Goal: Transaction & Acquisition: Obtain resource

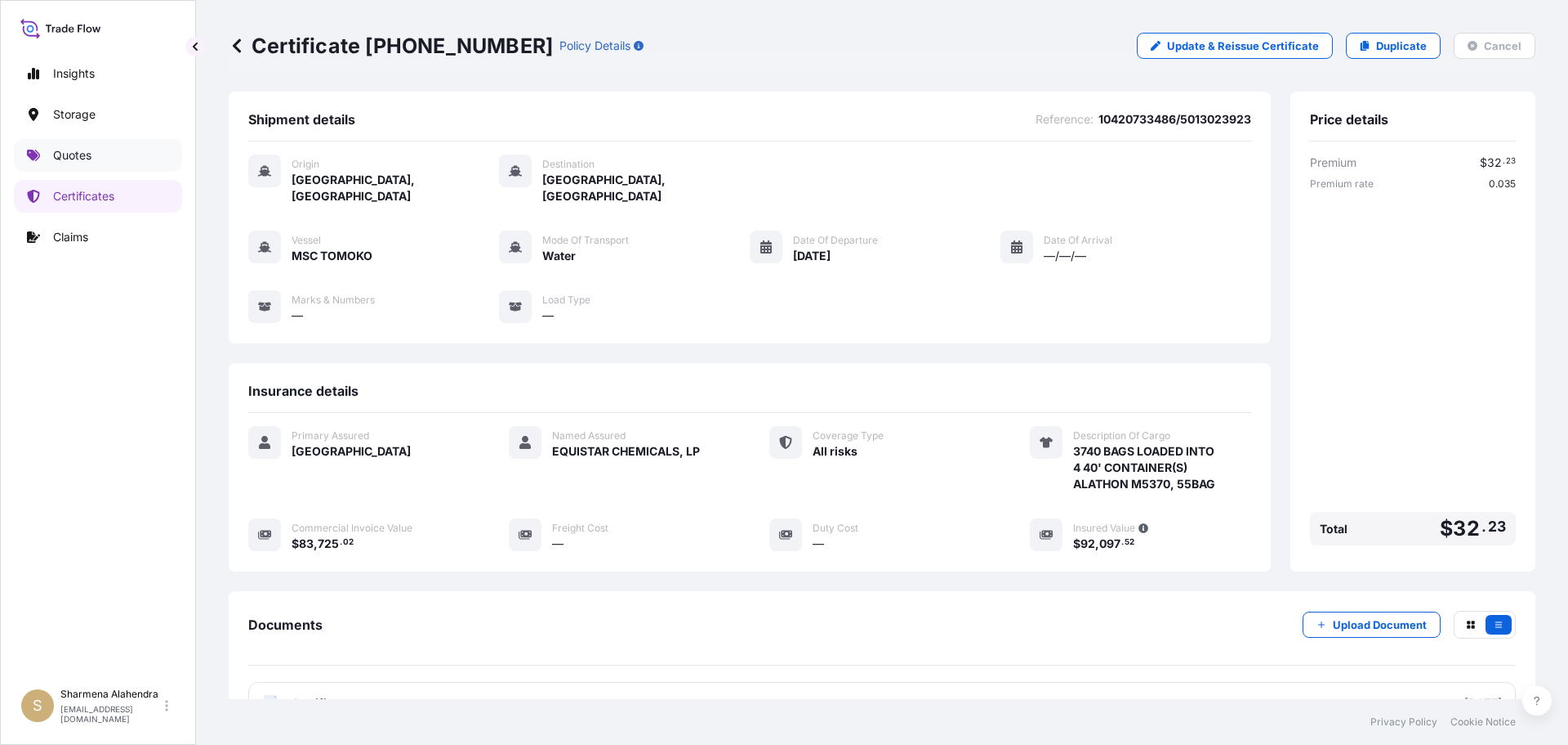
click at [64, 151] on p "Quotes" at bounding box center [72, 154] width 38 height 16
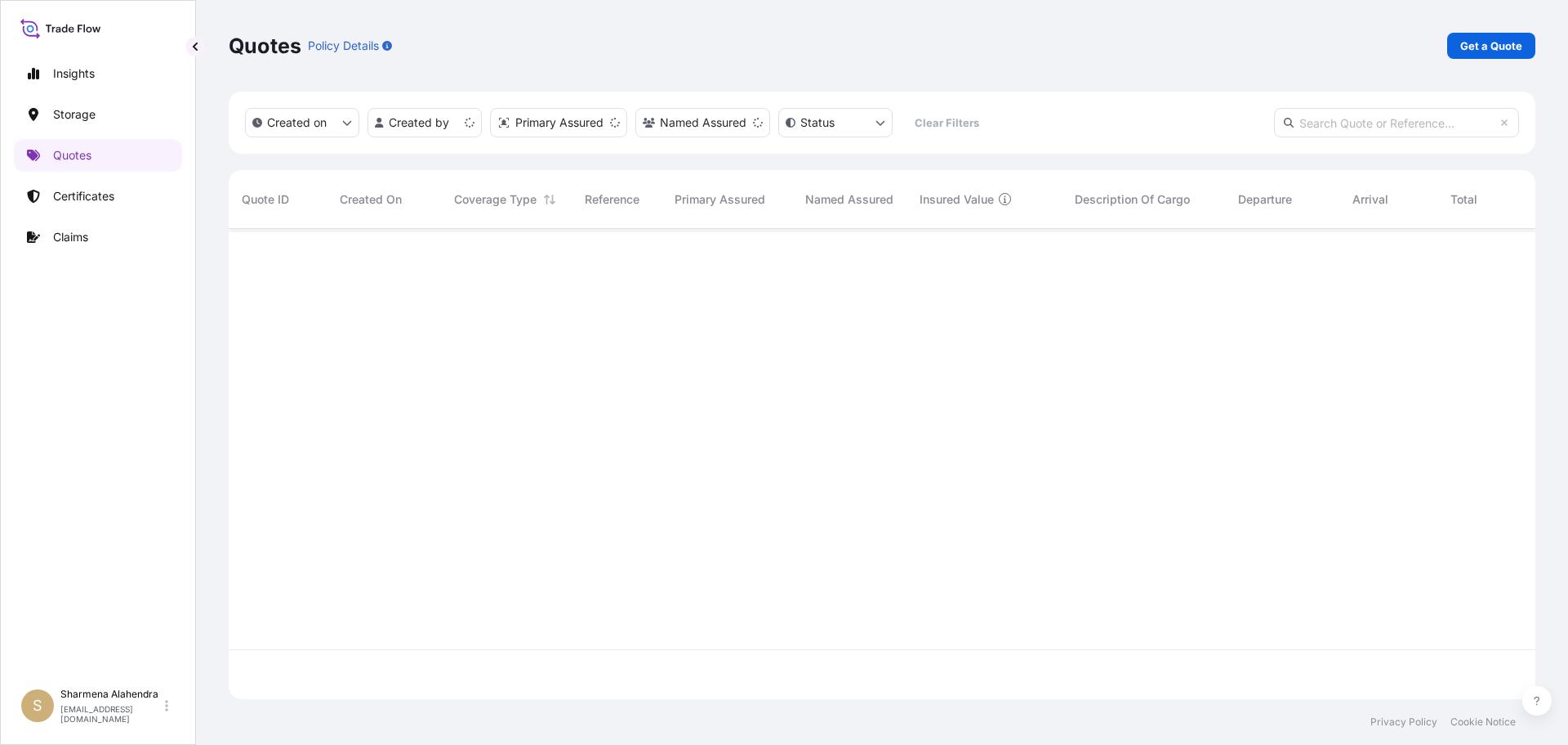
scroll to position [467, 1295]
click at [1481, 50] on p "Get a Quote" at bounding box center [1491, 45] width 62 height 16
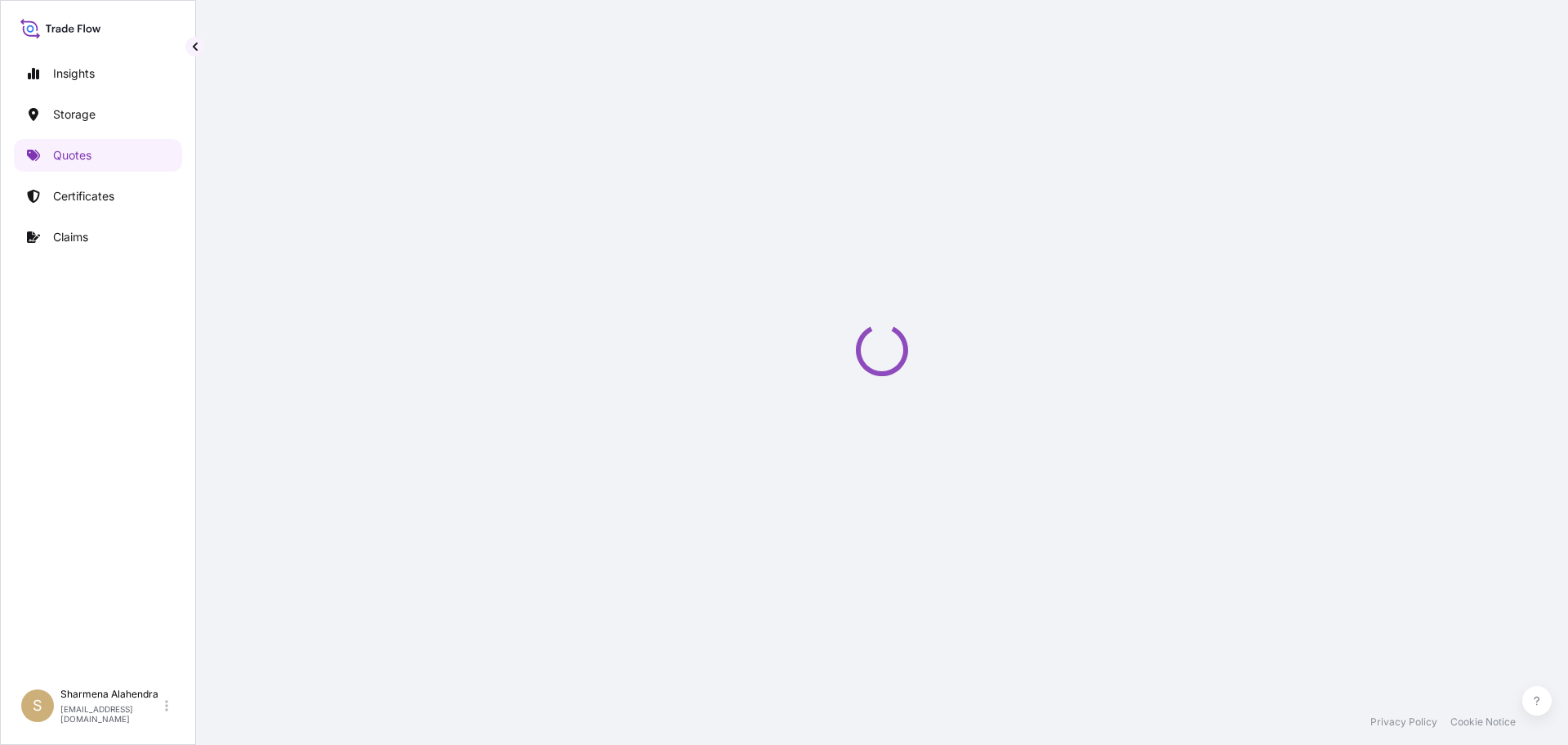
scroll to position [26, 0]
select select "Water"
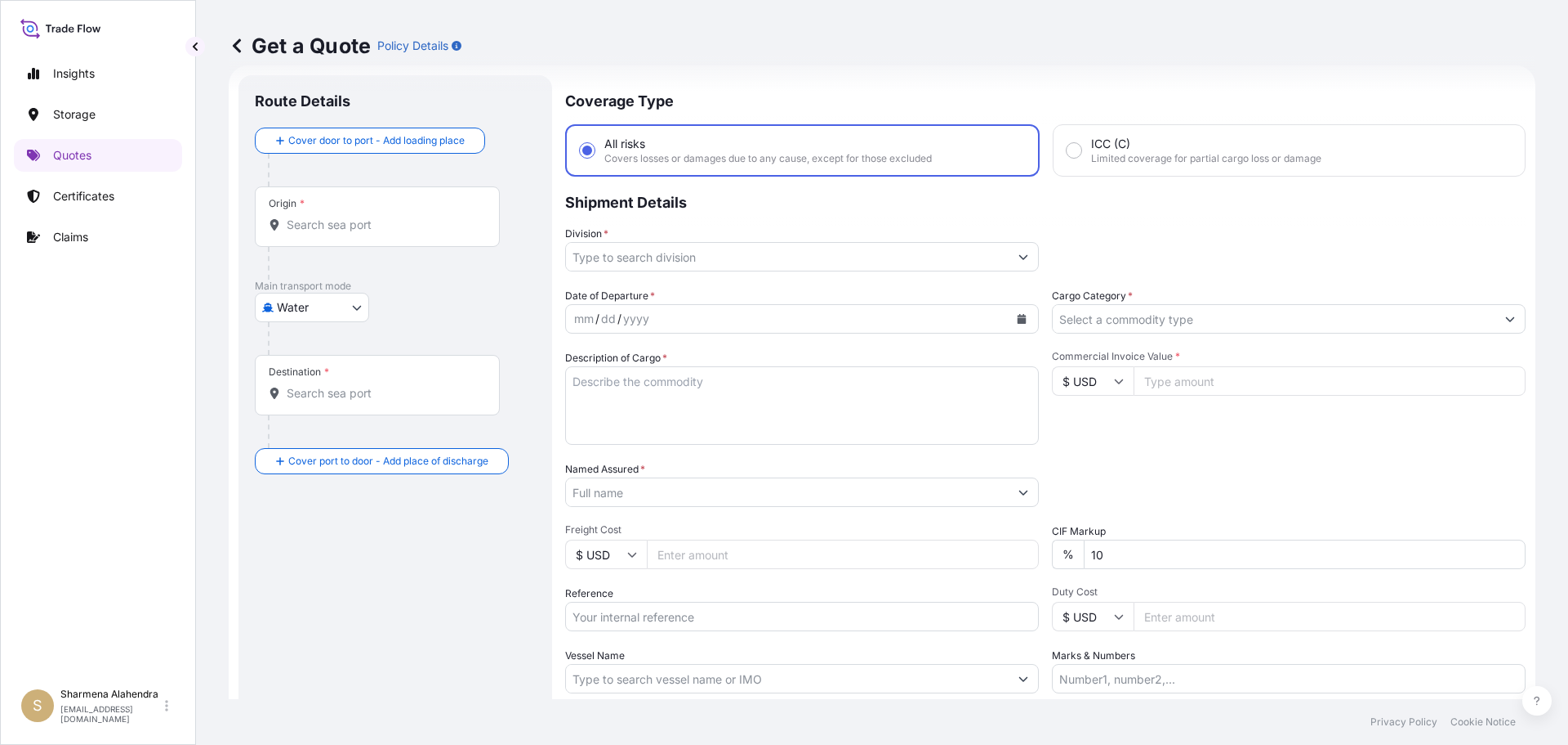
click at [916, 66] on div "Get a Quote Policy Details" at bounding box center [882, 46] width 1307 height 92
click at [336, 234] on div "Origin *" at bounding box center [377, 216] width 245 height 60
click at [336, 233] on input "Origin *" at bounding box center [382, 224] width 193 height 16
paste input "[GEOGRAPHIC_DATA], [GEOGRAPHIC_DATA]"
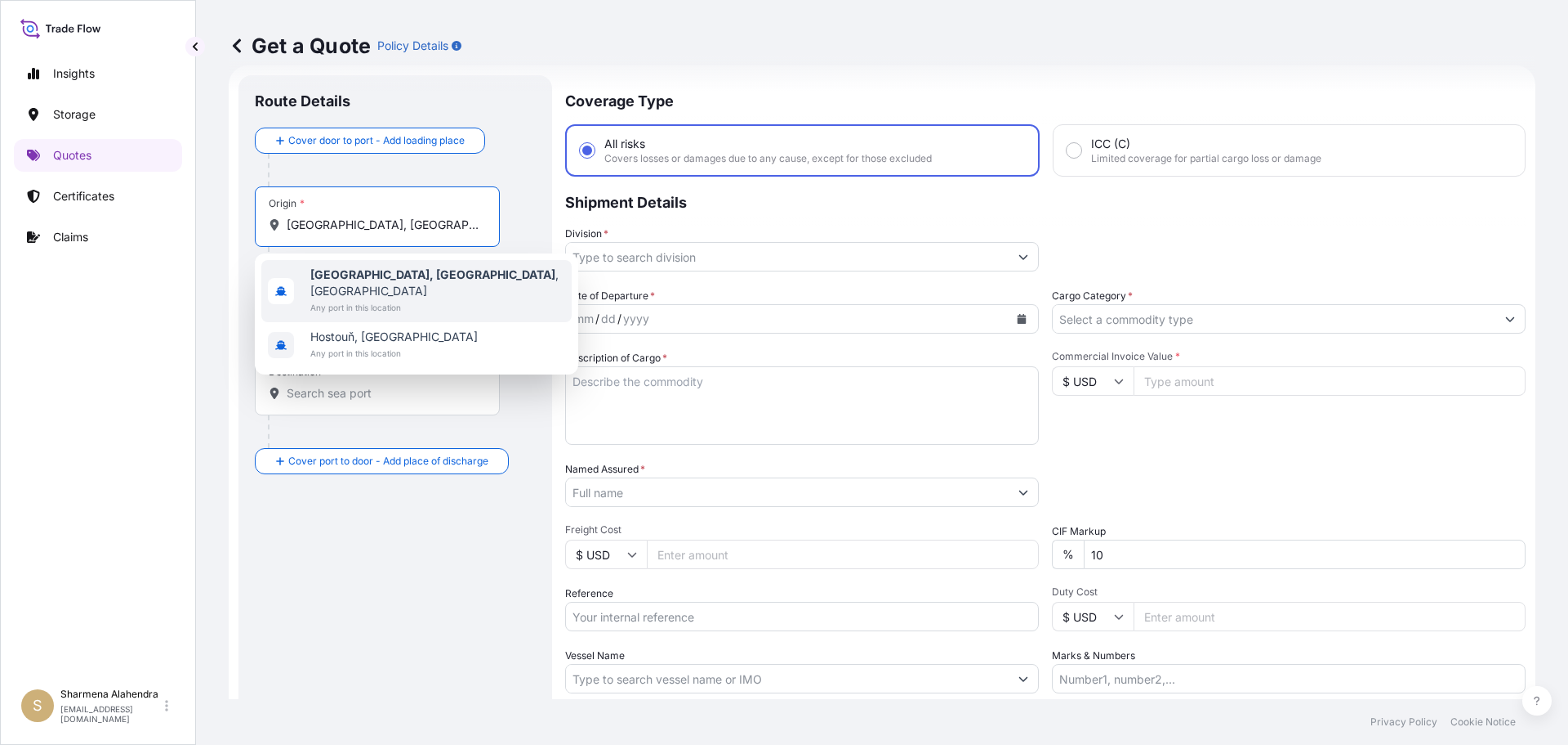
click at [382, 277] on span "[GEOGRAPHIC_DATA], [GEOGRAPHIC_DATA] , [GEOGRAPHIC_DATA]" at bounding box center [438, 283] width 255 height 33
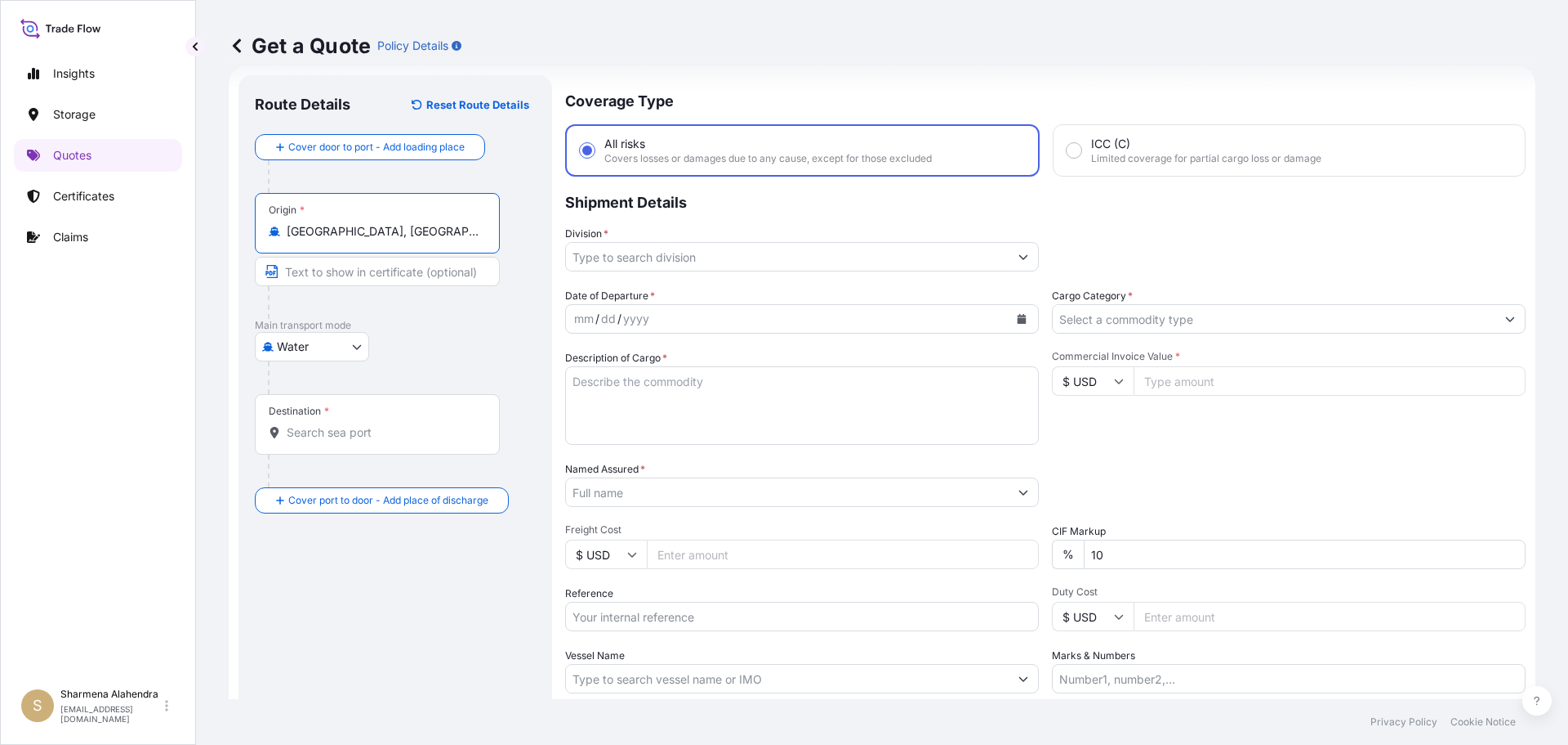
type input "[GEOGRAPHIC_DATA], [GEOGRAPHIC_DATA], [GEOGRAPHIC_DATA]"
drag, startPoint x: 840, startPoint y: 51, endPoint x: 836, endPoint y: 70, distance: 19.4
click at [840, 51] on div "Get a Quote Policy Details" at bounding box center [882, 46] width 1307 height 26
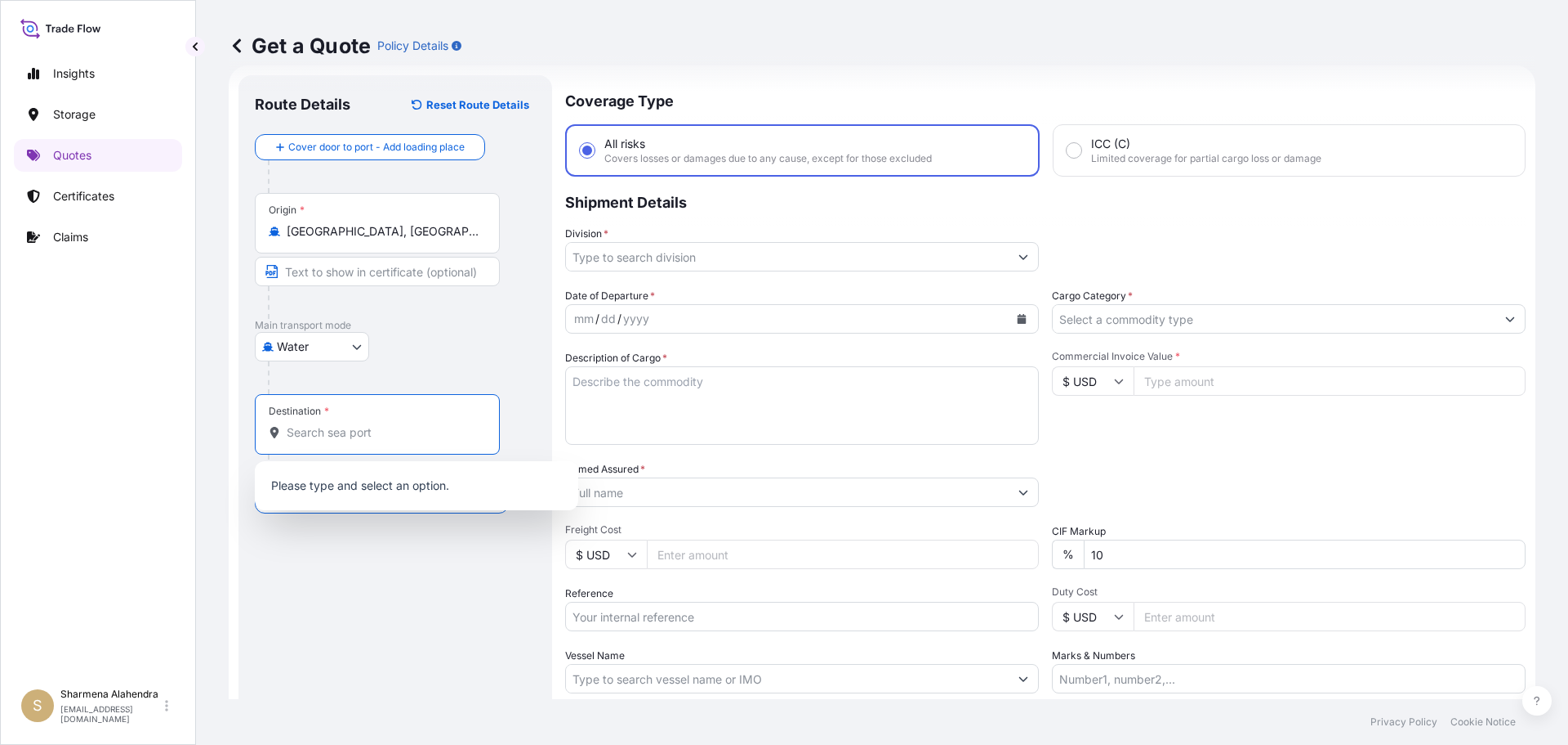
click at [317, 426] on input "Destination *" at bounding box center [382, 432] width 193 height 16
paste input "[PERSON_NAME], [GEOGRAPHIC_DATA]"
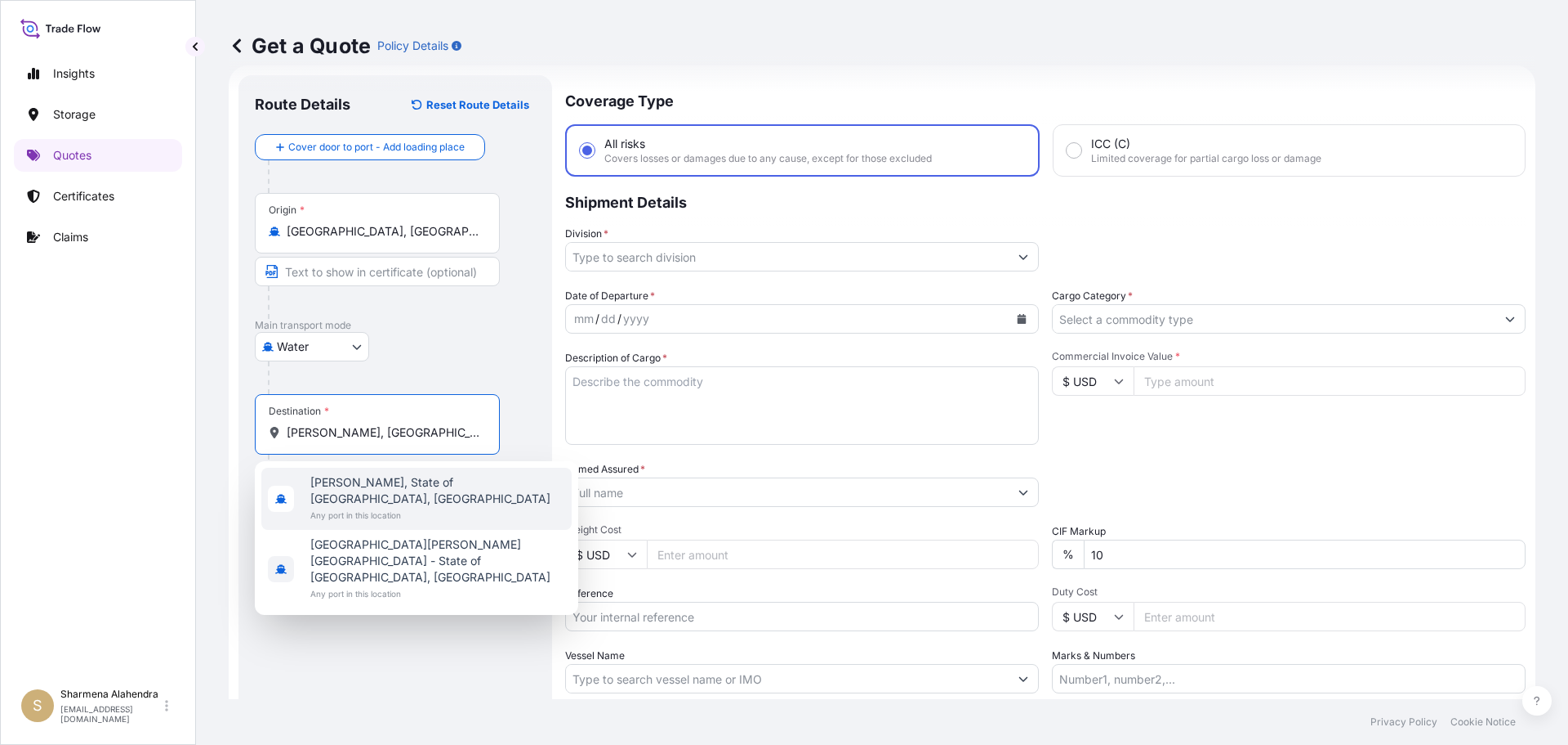
click at [355, 484] on span "[PERSON_NAME], State of [GEOGRAPHIC_DATA], [GEOGRAPHIC_DATA]" at bounding box center [438, 490] width 255 height 33
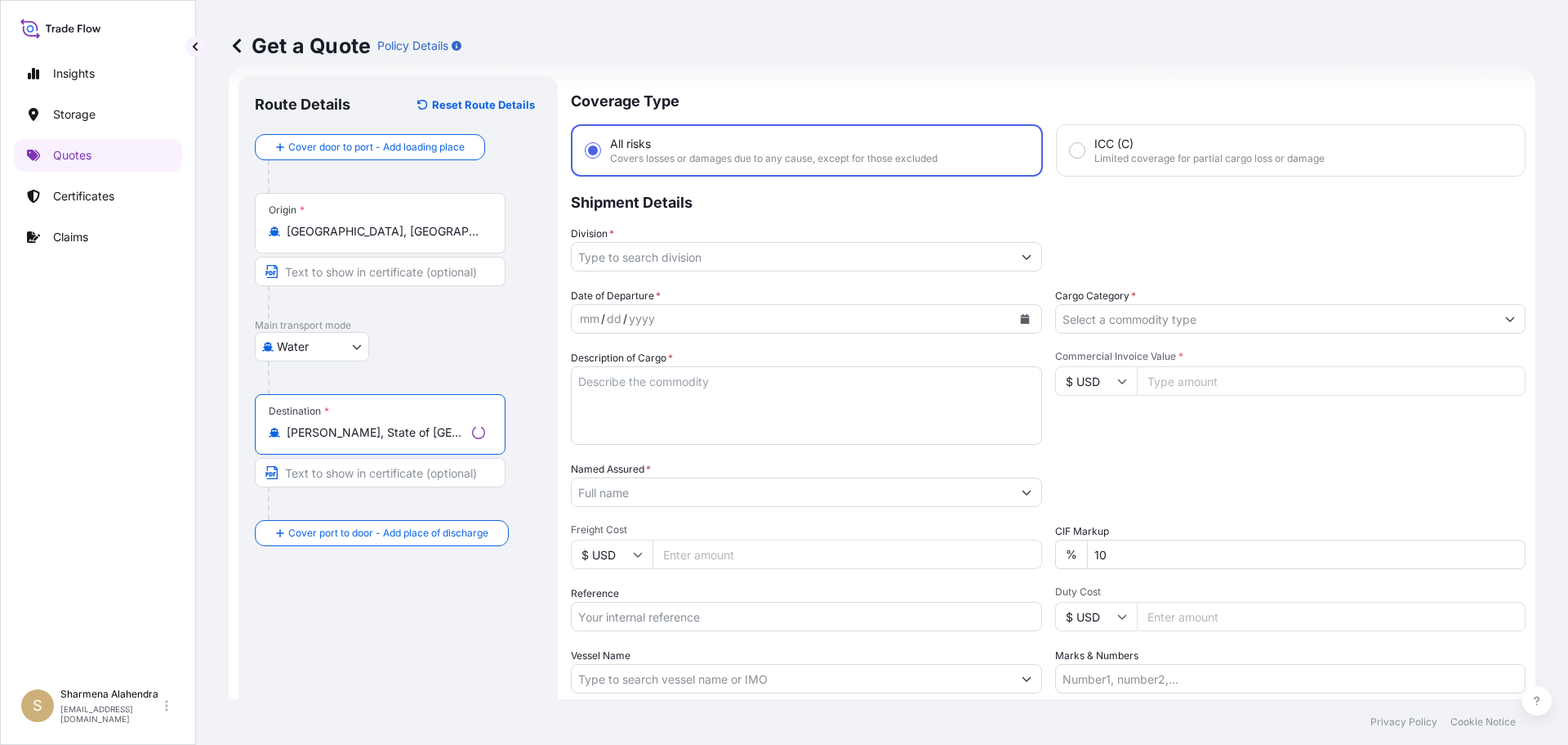
type input "[PERSON_NAME], State of [GEOGRAPHIC_DATA], [GEOGRAPHIC_DATA]"
drag, startPoint x: 976, startPoint y: 41, endPoint x: 983, endPoint y: 95, distance: 54.5
click at [976, 44] on div "Get a Quote Policy Details" at bounding box center [882, 46] width 1307 height 26
click at [968, 256] on input "Division *" at bounding box center [788, 256] width 443 height 30
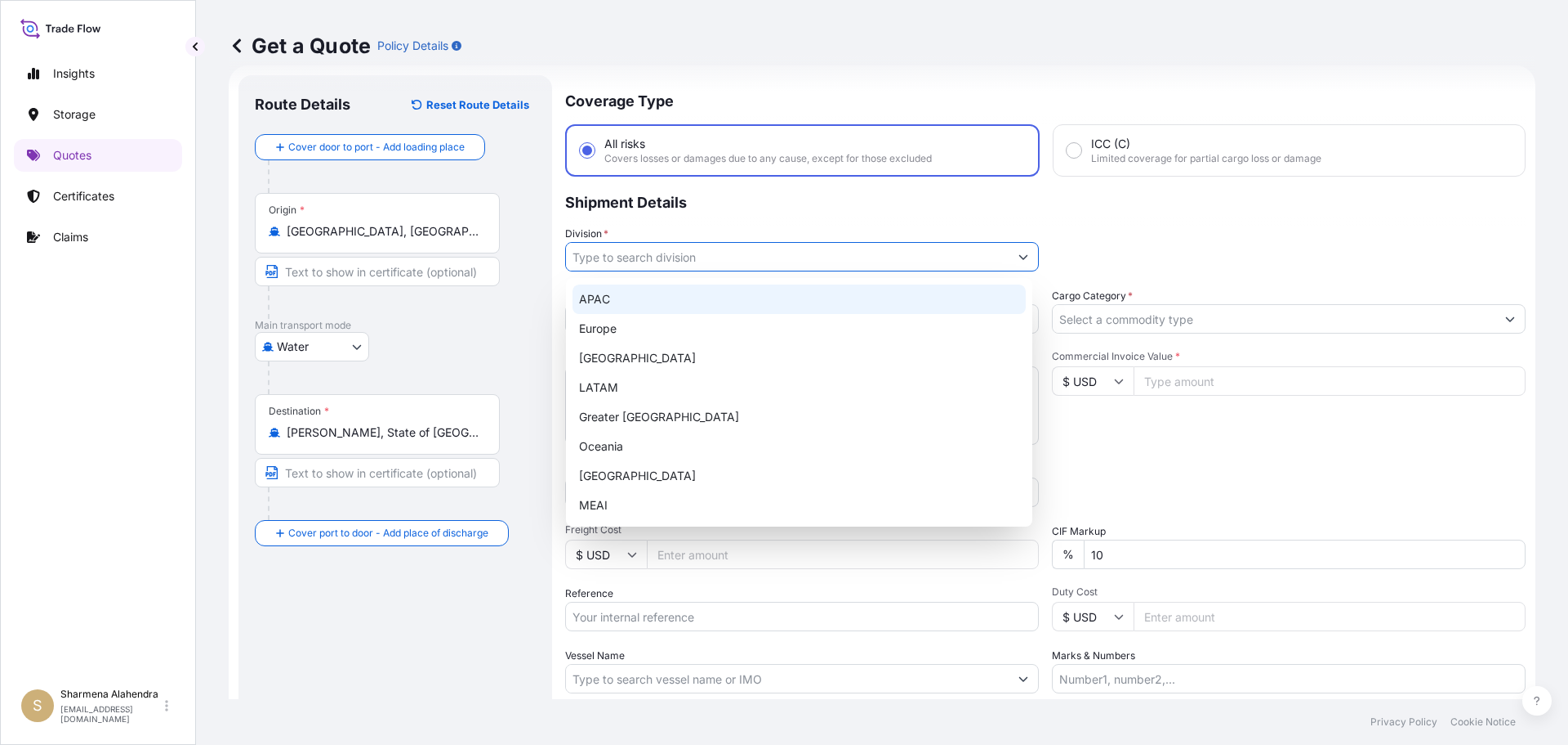
click at [601, 300] on div "APAC" at bounding box center [799, 299] width 454 height 30
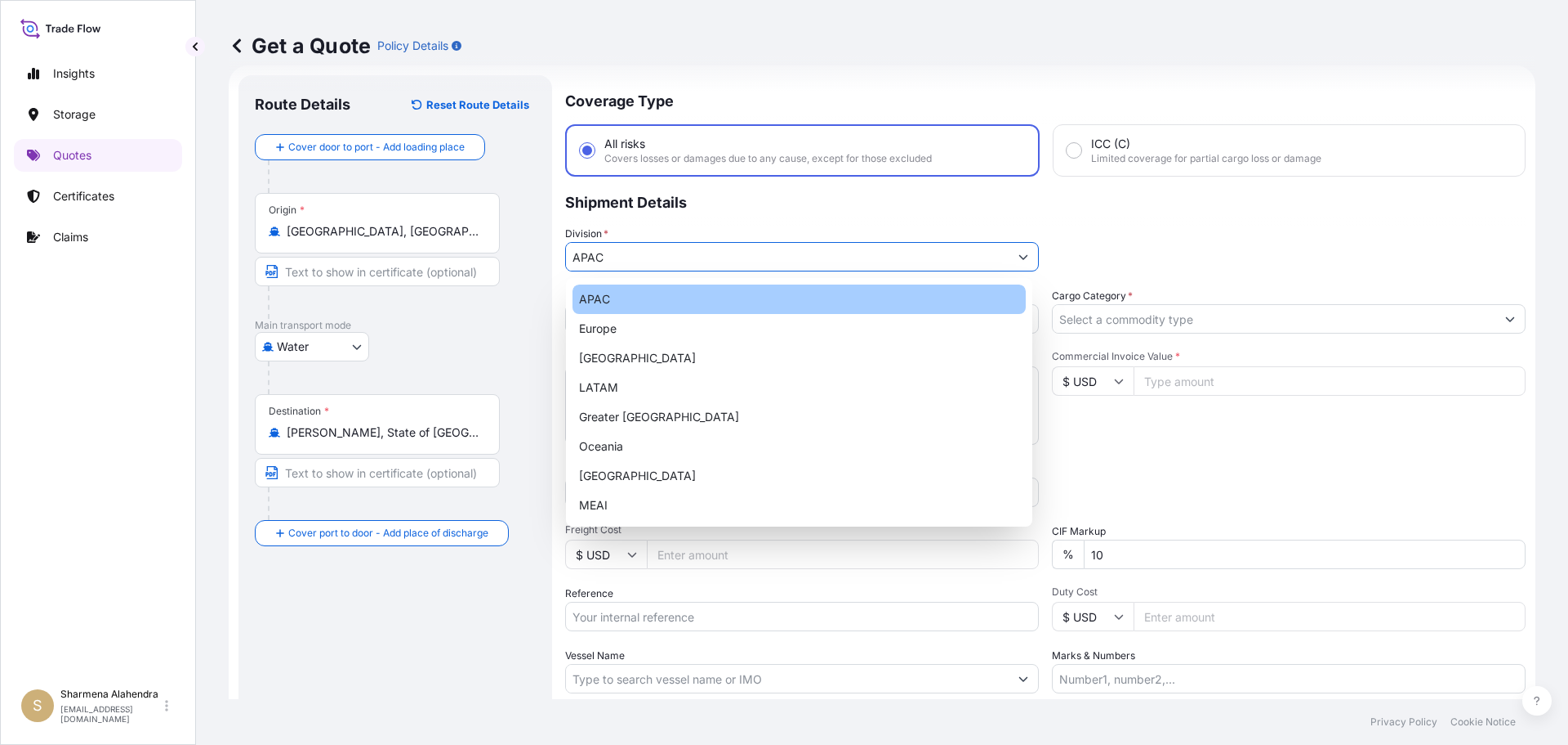
type input "APAC"
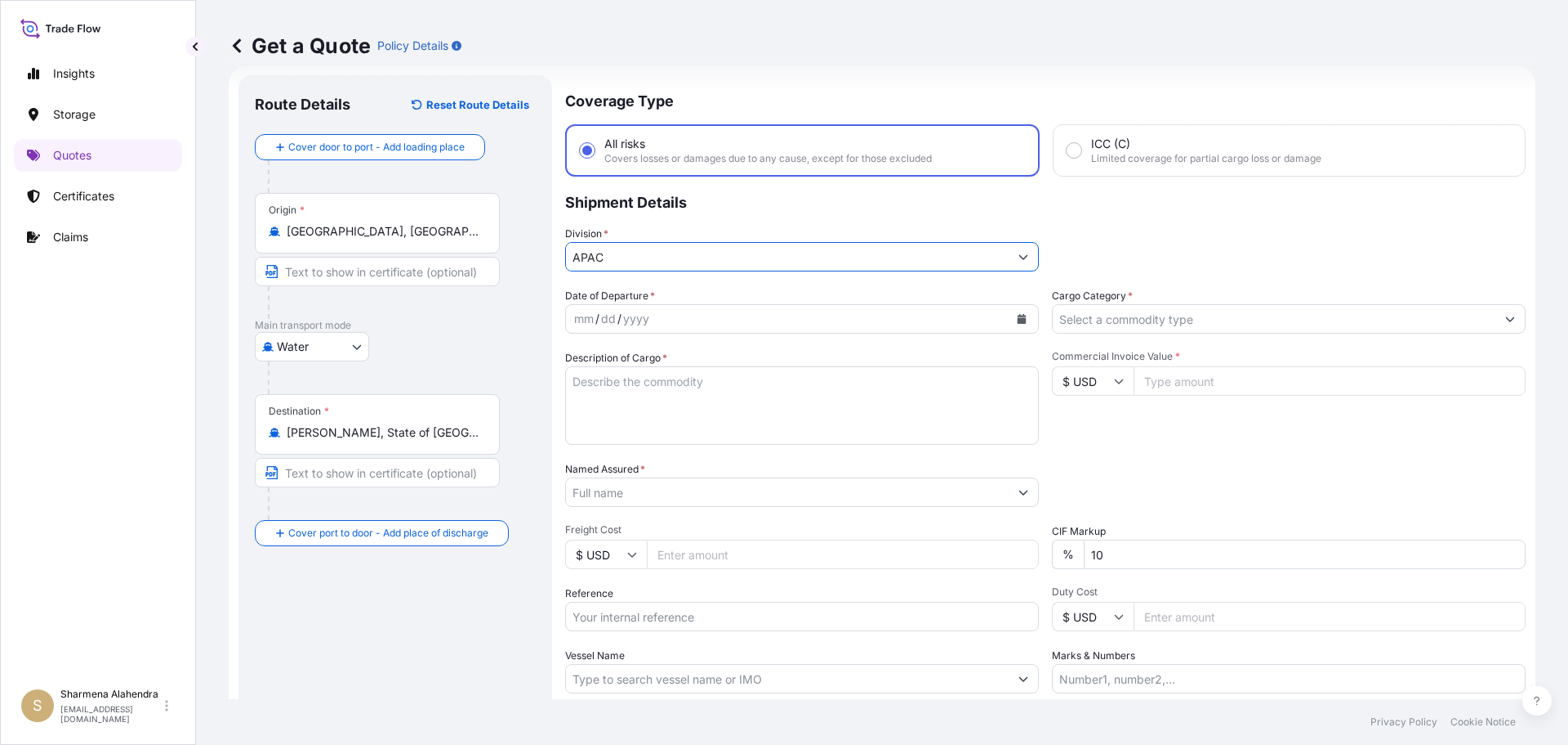
click at [1018, 316] on icon "Calendar" at bounding box center [1022, 319] width 9 height 10
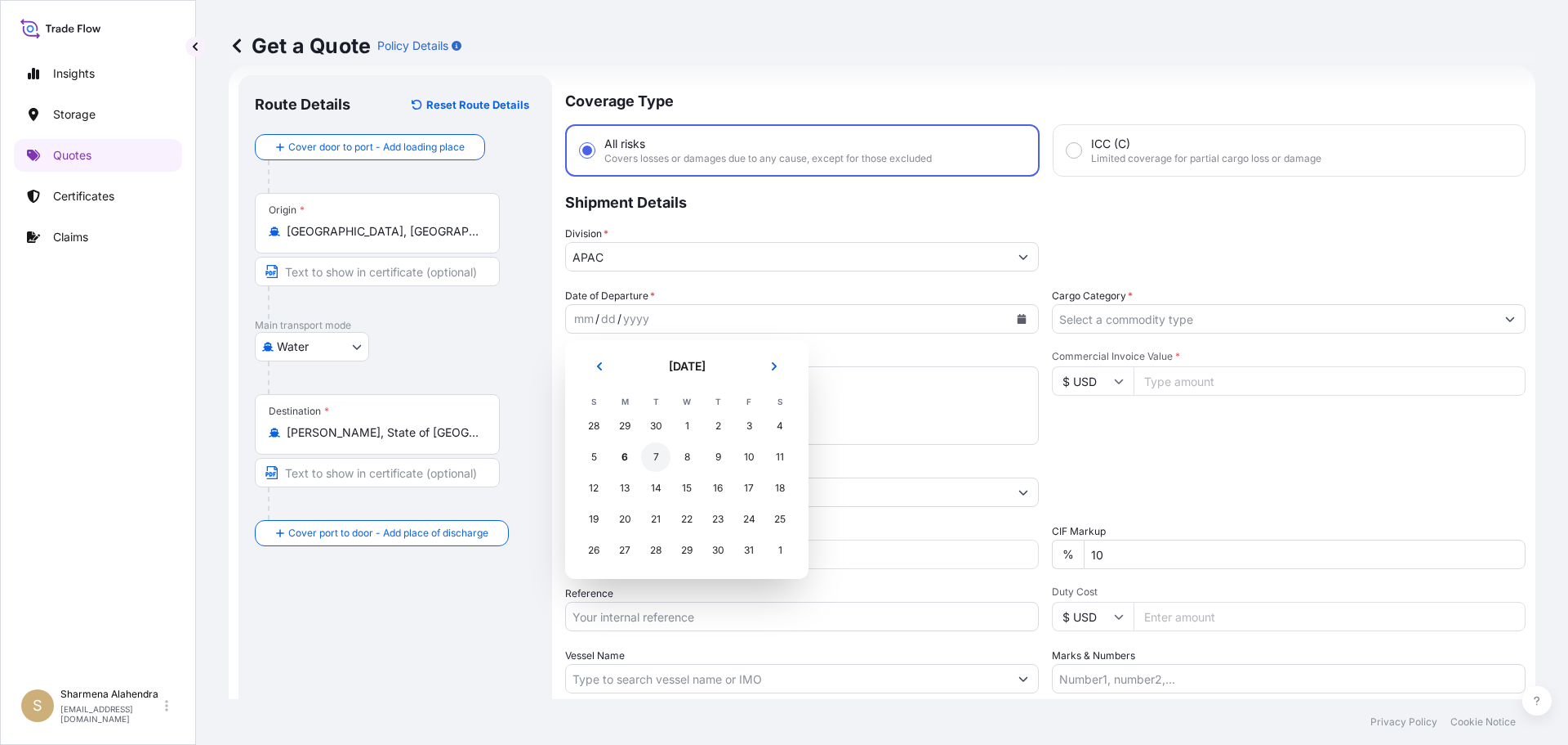
click at [654, 457] on div "7" at bounding box center [656, 457] width 30 height 30
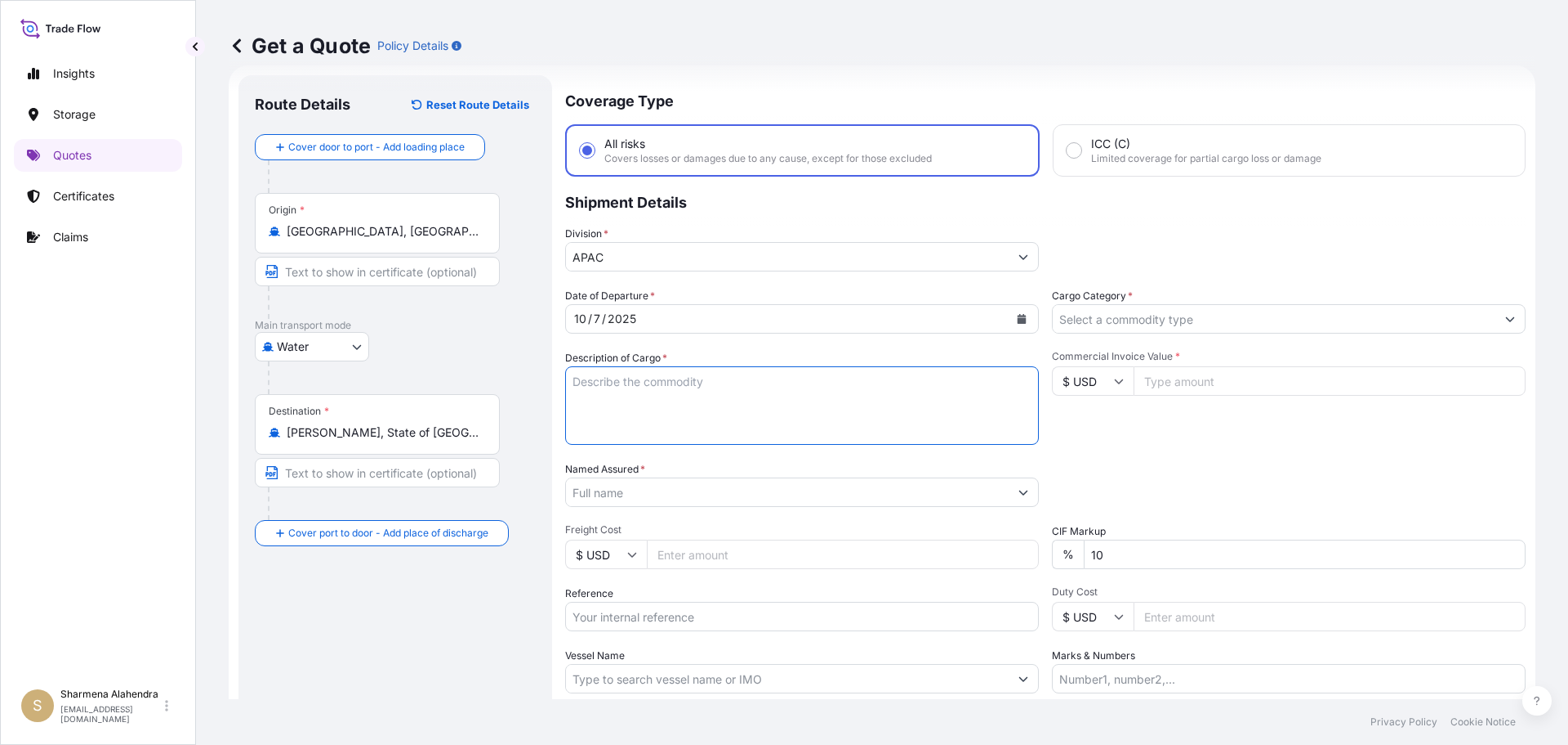
click at [661, 408] on textarea "Description of Cargo *" at bounding box center [802, 406] width 474 height 78
click at [868, 401] on textarea "Description of Cargo *" at bounding box center [802, 406] width 474 height 78
paste textarea "BULK UNPACKED LOADED INTO 1 20FT ISOTANK - DANGEROUS LIQUIDS GLYCOL ETHER PM [M…"
click at [569, 381] on textarea "BULK UNPACKED LOADED INTO 1 20FT ISOTANK - DANGEROUS LIQUIDS GLYCOL ETHER PM [M…" at bounding box center [802, 406] width 474 height 78
type textarea "1 BULK UNPACKED LOADED INTO 1 20FT ISOTANK - DANGEROUS LIQUIDS GLYCOL ETHER PM …"
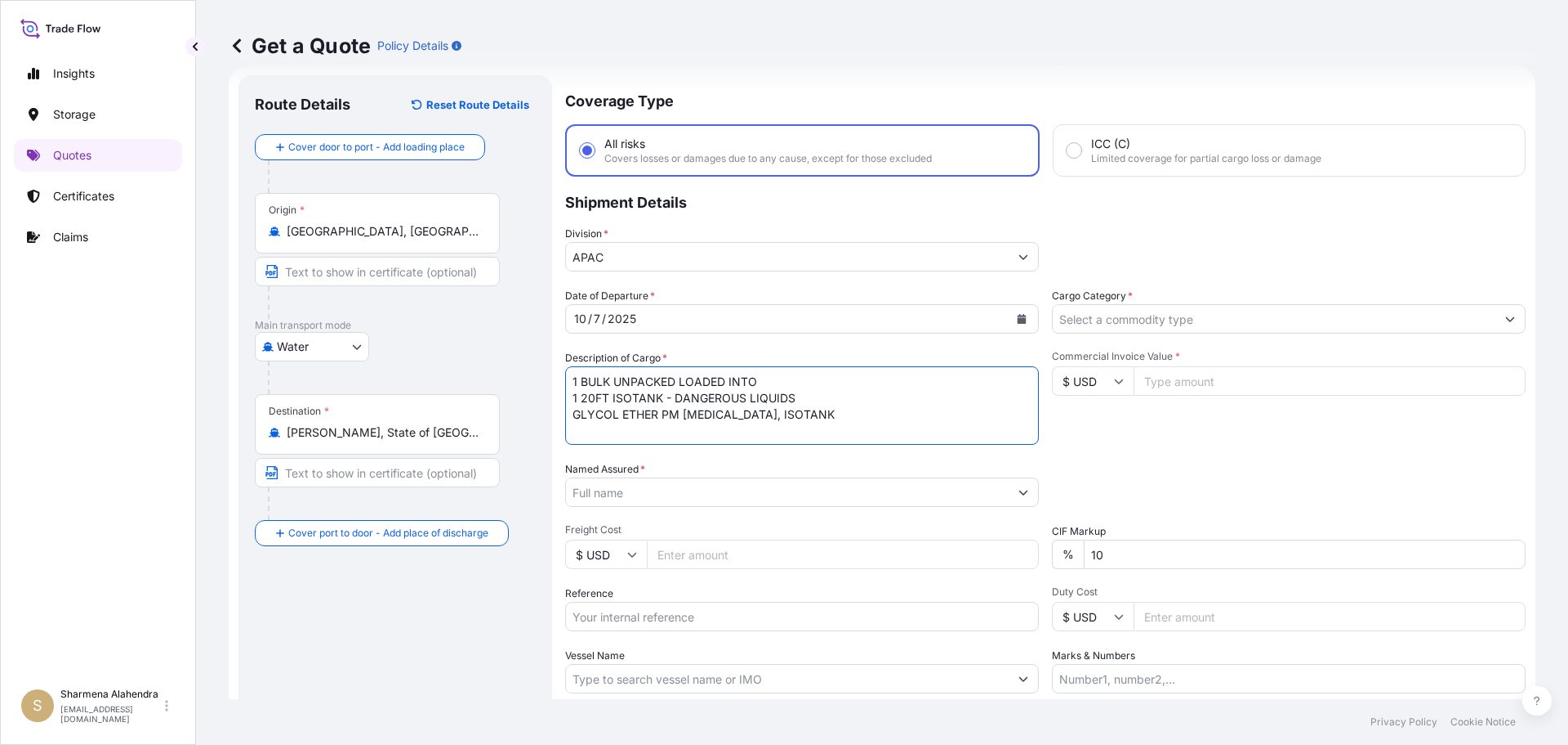
click at [662, 488] on input "Named Assured *" at bounding box center [788, 492] width 443 height 30
click at [871, 496] on input "Named Assured *" at bounding box center [788, 492] width 443 height 30
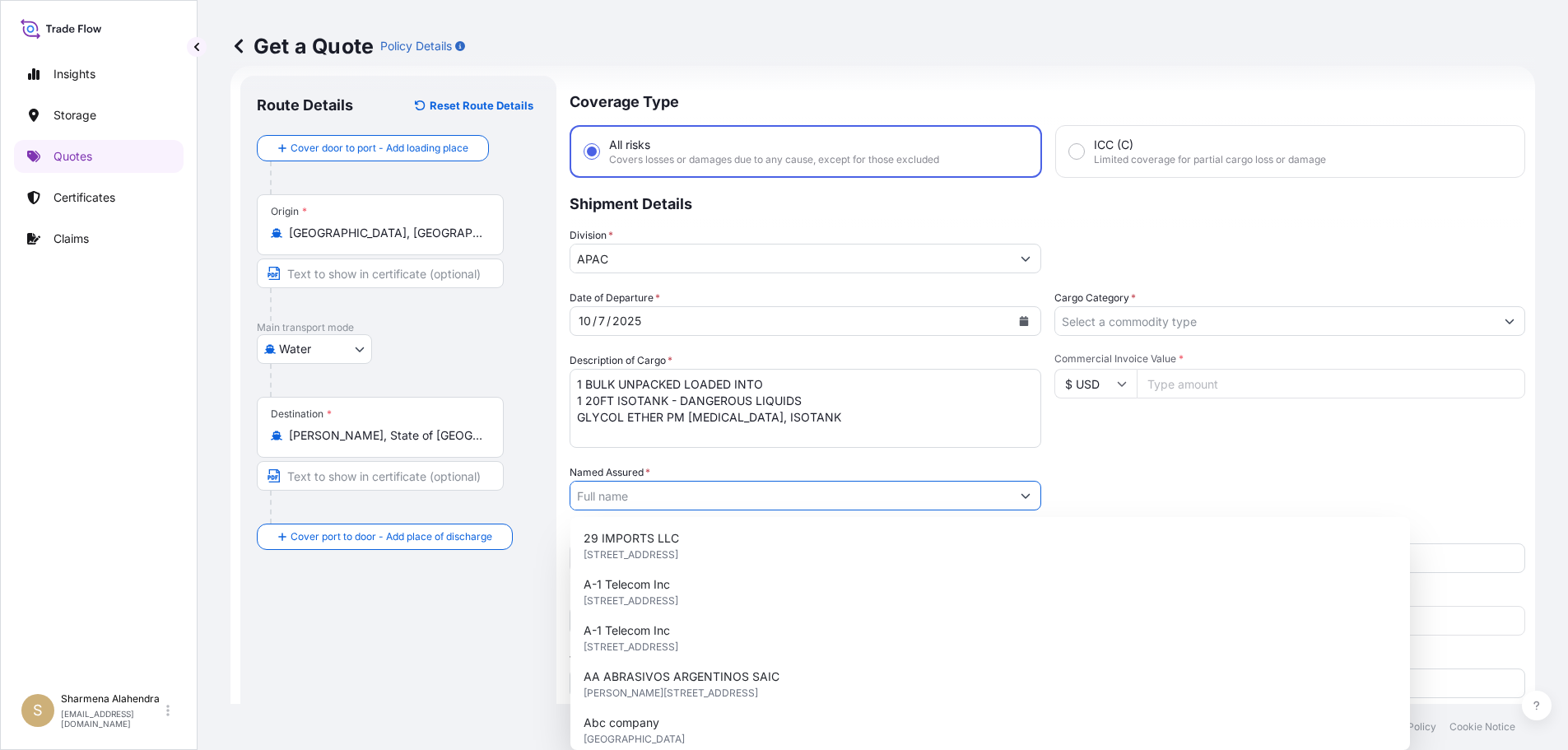
paste input "LYONDELL CHEMICAL COMPANY"
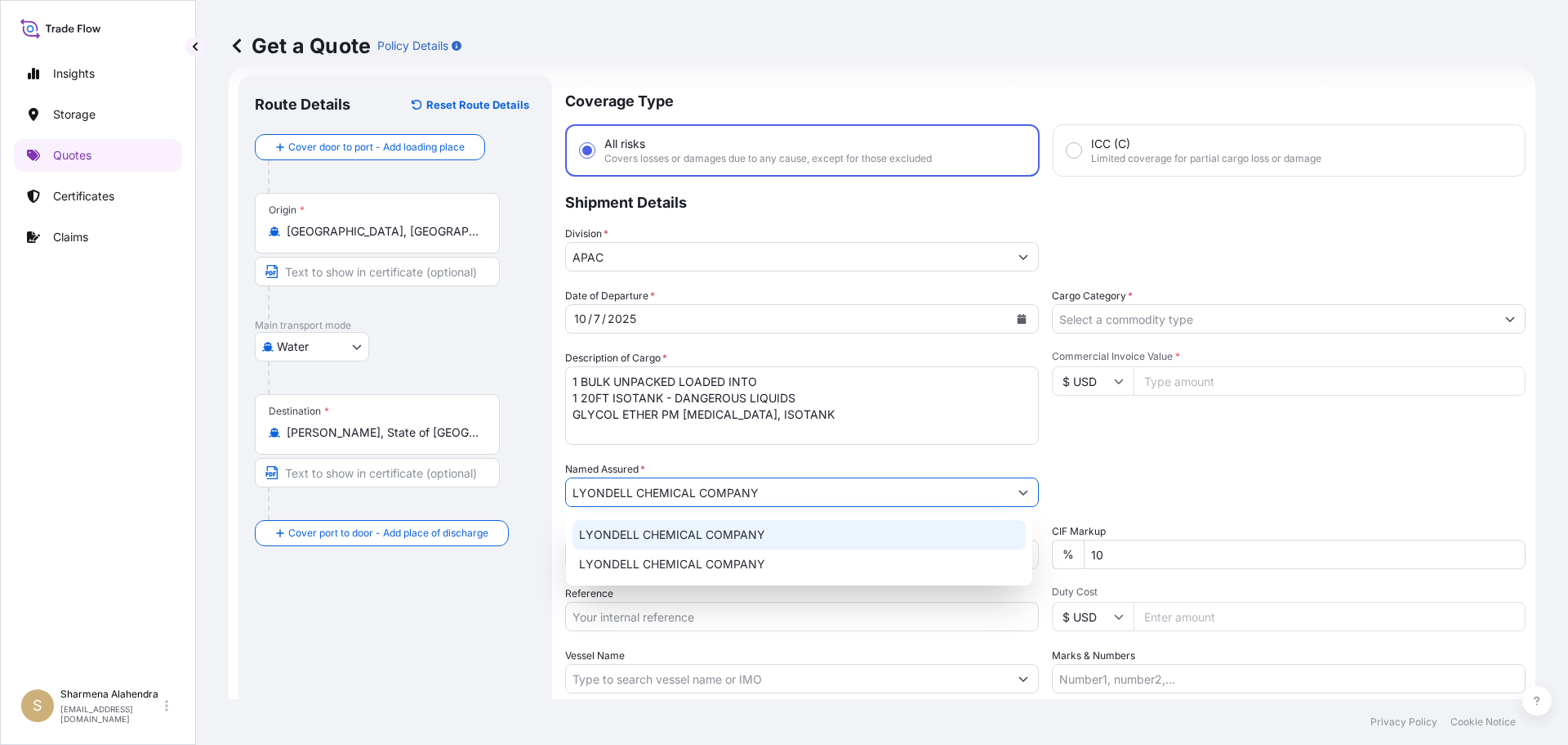
click at [648, 541] on span "LYONDELL CHEMICAL COMPANY" at bounding box center [672, 534] width 187 height 16
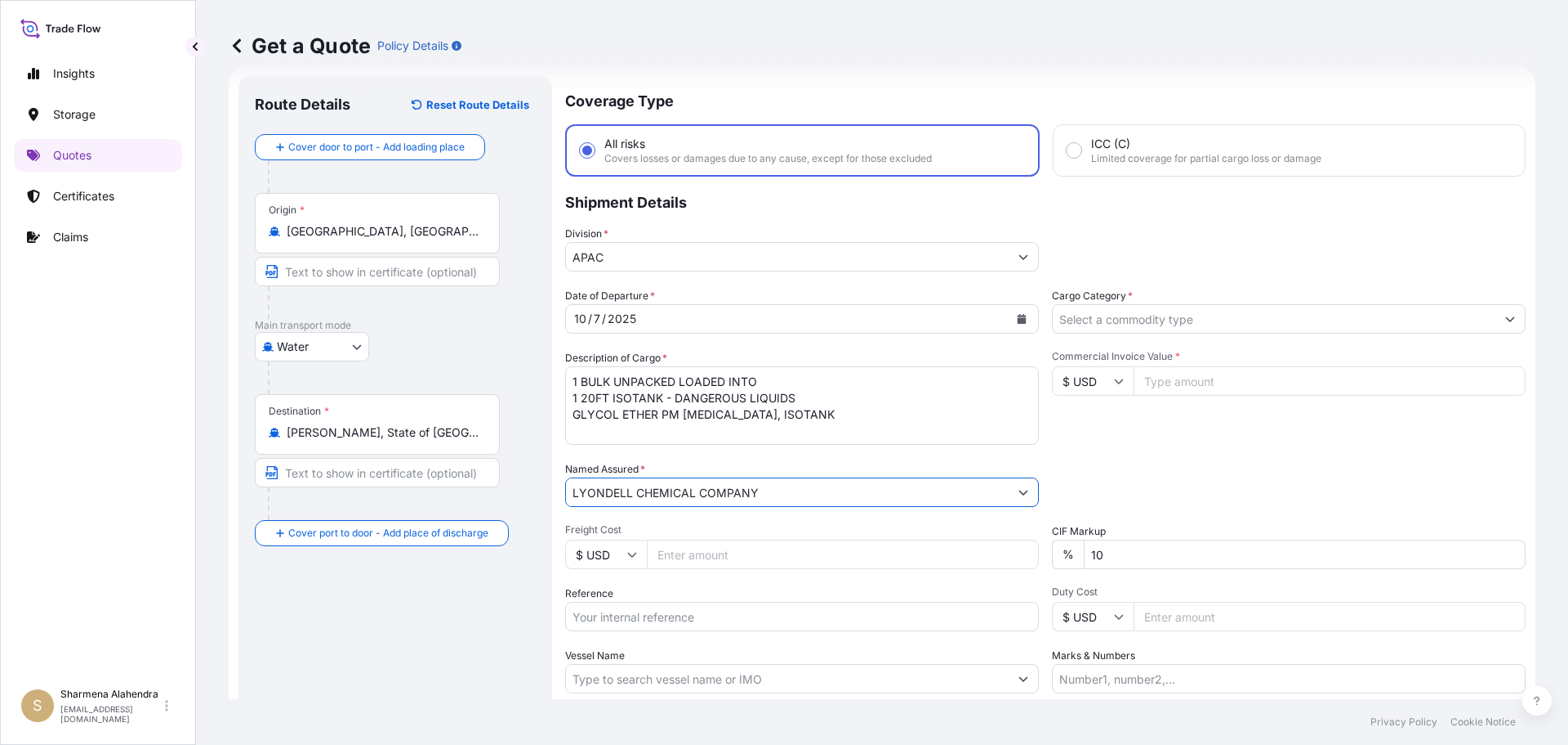
type input "LYONDELL CHEMICAL COMPANY"
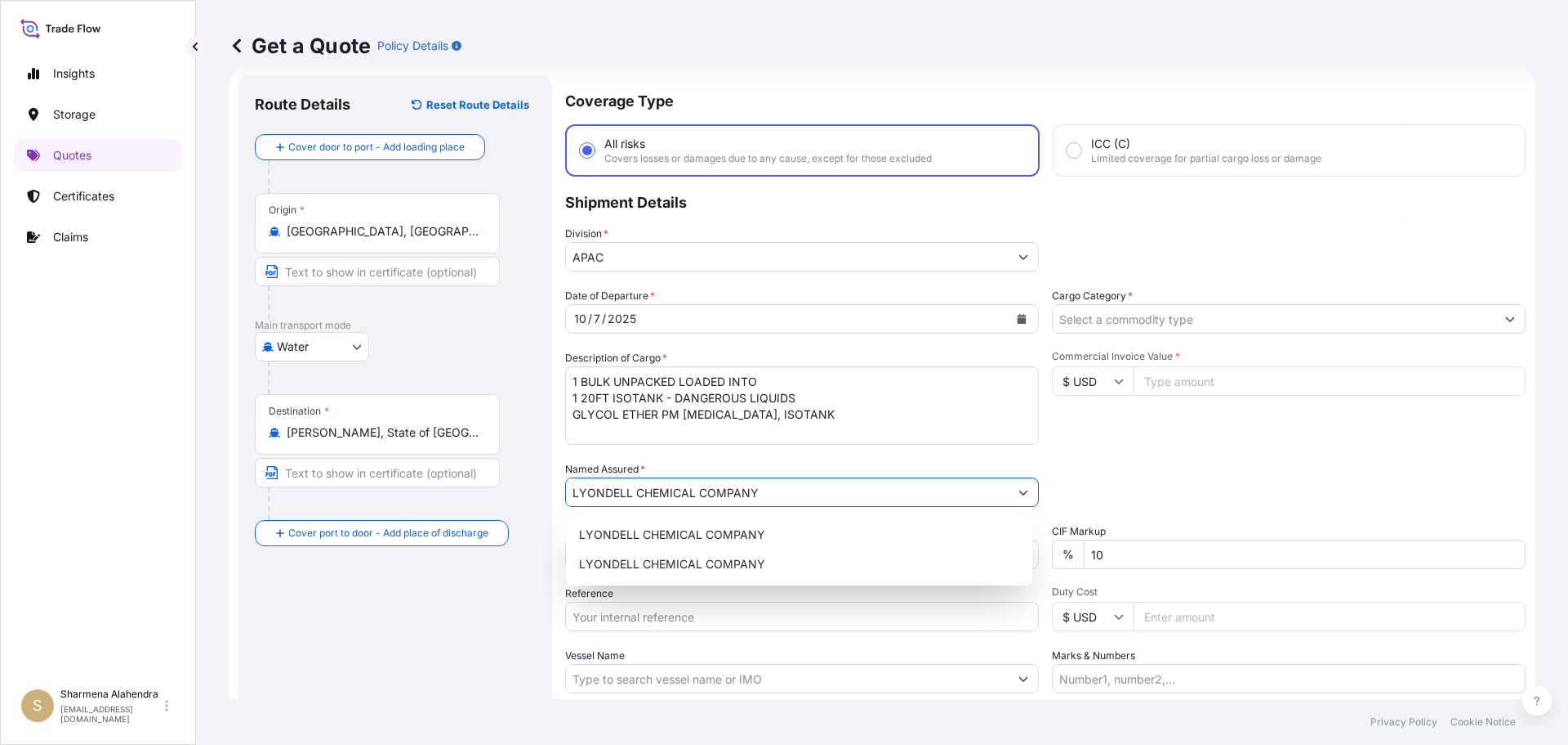
click at [677, 619] on input "Reference" at bounding box center [802, 616] width 474 height 30
paste input "10420798900"
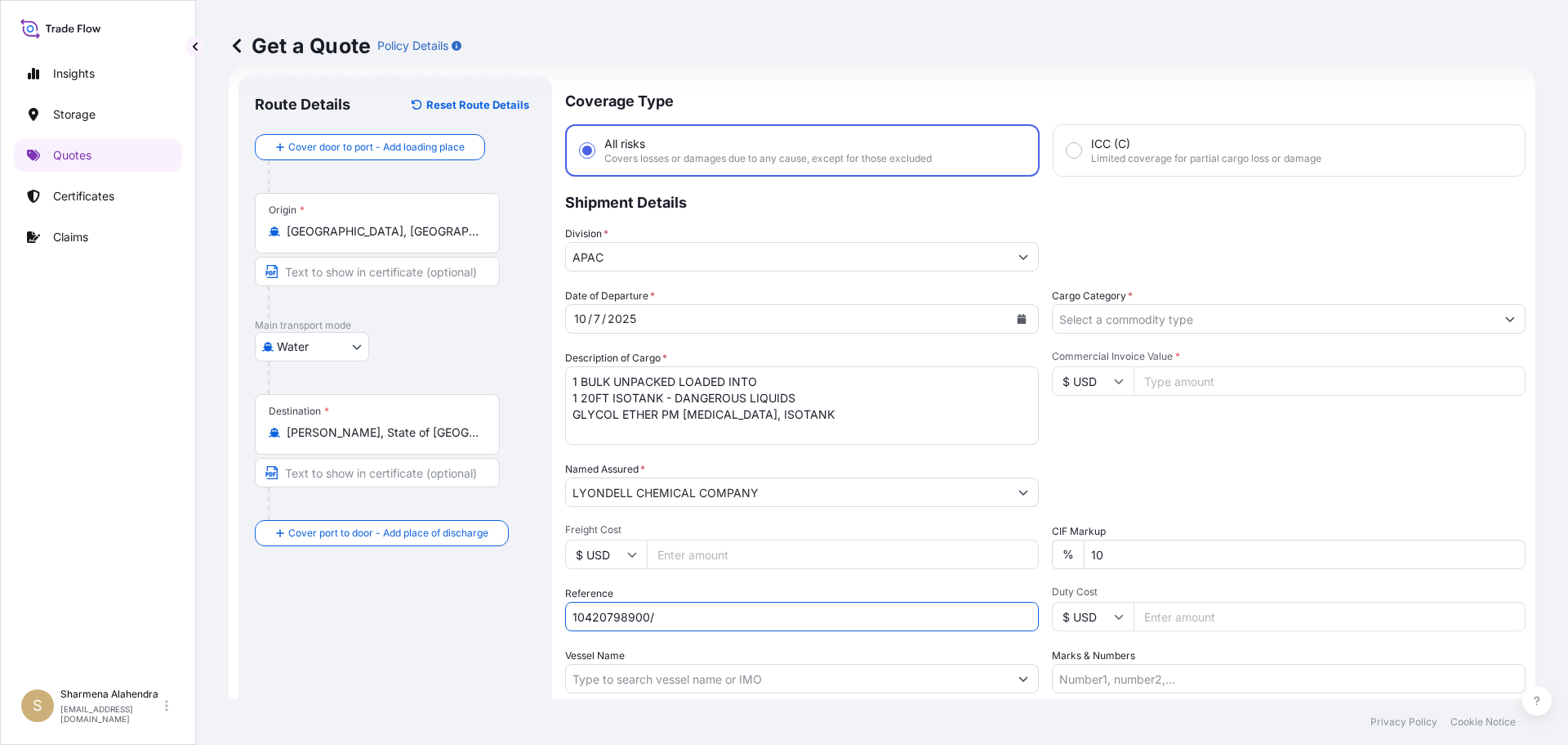
paste input "5013139683"
type input "10420798900/5013139683"
click at [718, 686] on input "Vessel Name" at bounding box center [788, 678] width 443 height 30
click at [831, 671] on input "Vessel Name" at bounding box center [788, 678] width 443 height 30
paste input "CMA CGM BERLIOZ"
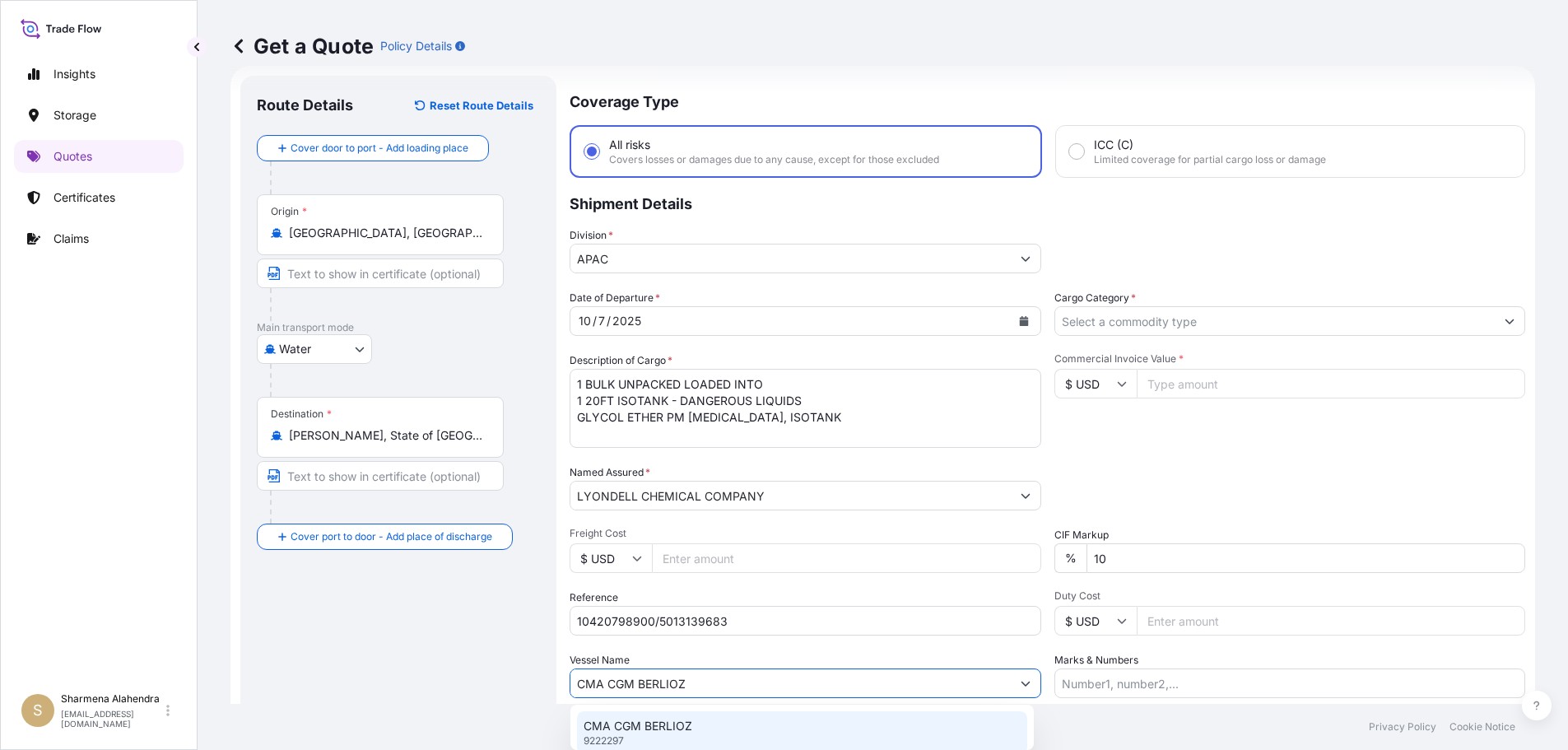
click at [719, 724] on div "CMA [MEDICAL_DATA] BERLIOZ 9222297" at bounding box center [802, 732] width 450 height 43
type input "CMA CGM BERLIOZ"
click at [1116, 312] on input "Cargo Category *" at bounding box center [1284, 320] width 446 height 30
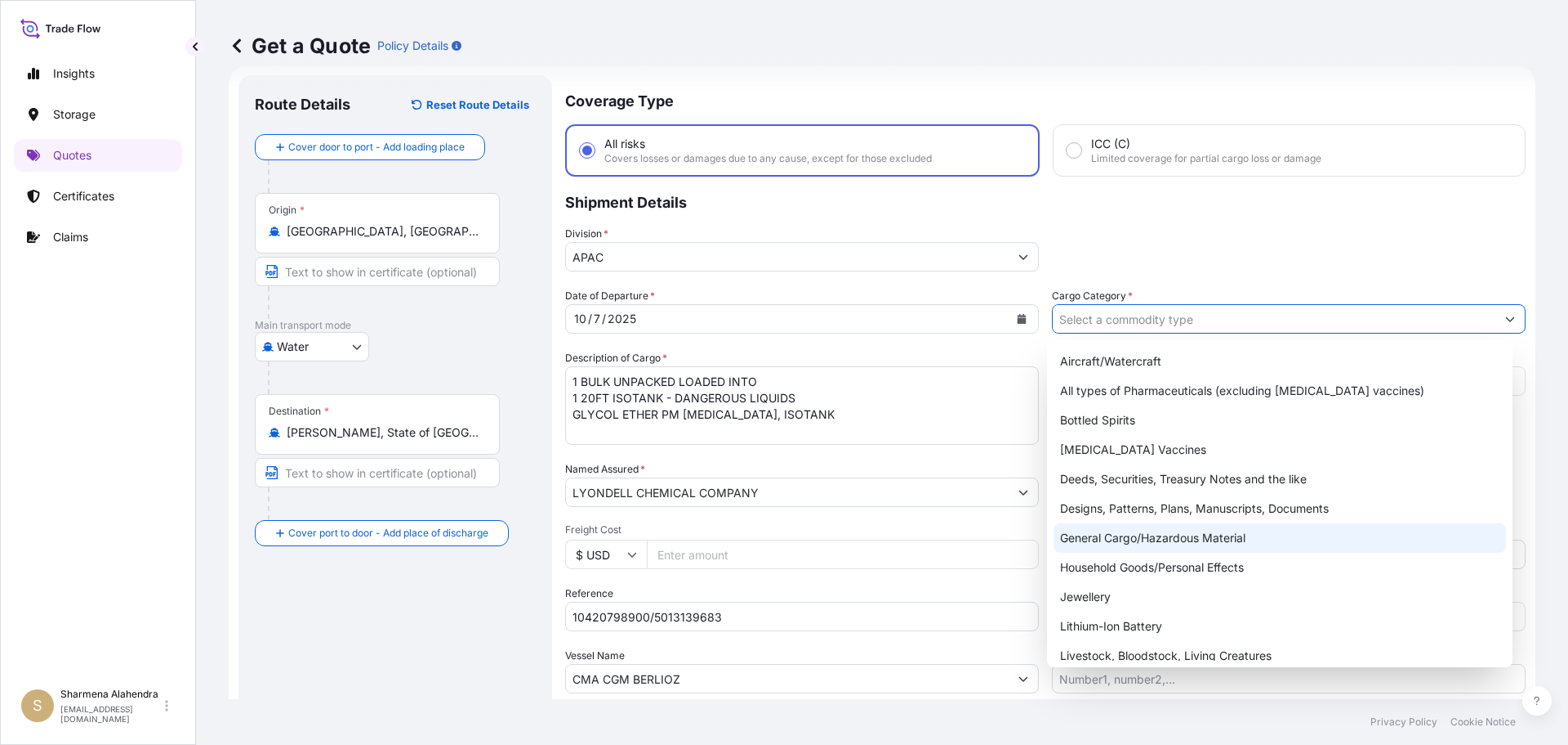
click at [1147, 543] on div "General Cargo/Hazardous Material" at bounding box center [1281, 537] width 454 height 30
type input "General Cargo/Hazardous Material"
click at [1101, 542] on div "General Cargo/Hazardous Material" at bounding box center [1281, 537] width 454 height 30
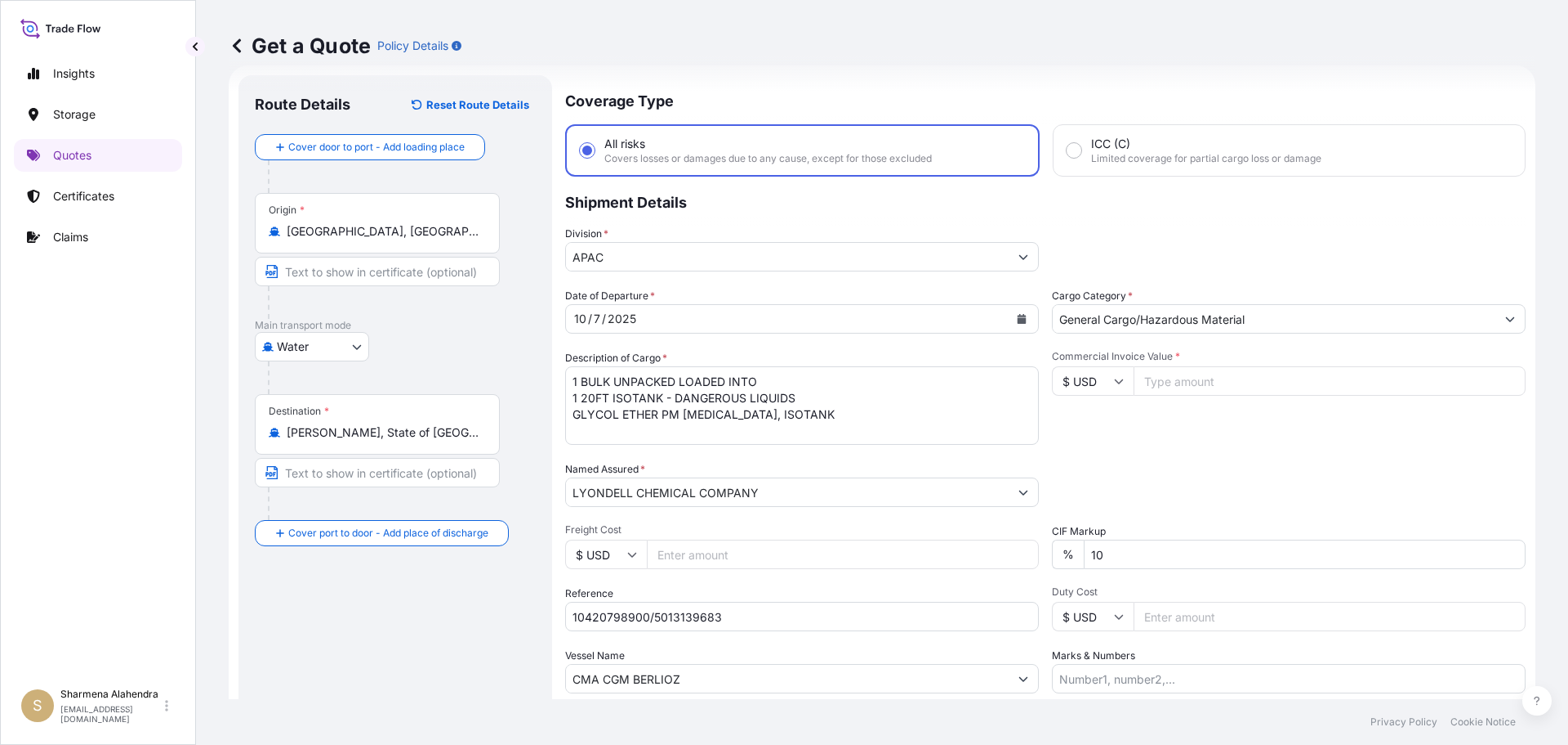
click at [1186, 389] on input "Commercial Invoice Value *" at bounding box center [1330, 381] width 392 height 30
paste input "24636.39"
type input "24636.39"
click at [1189, 434] on div "Commercial Invoice Value * $ USD 24636.39" at bounding box center [1289, 397] width 474 height 95
click at [1100, 679] on input "Marks & Numbers" at bounding box center [1289, 678] width 474 height 30
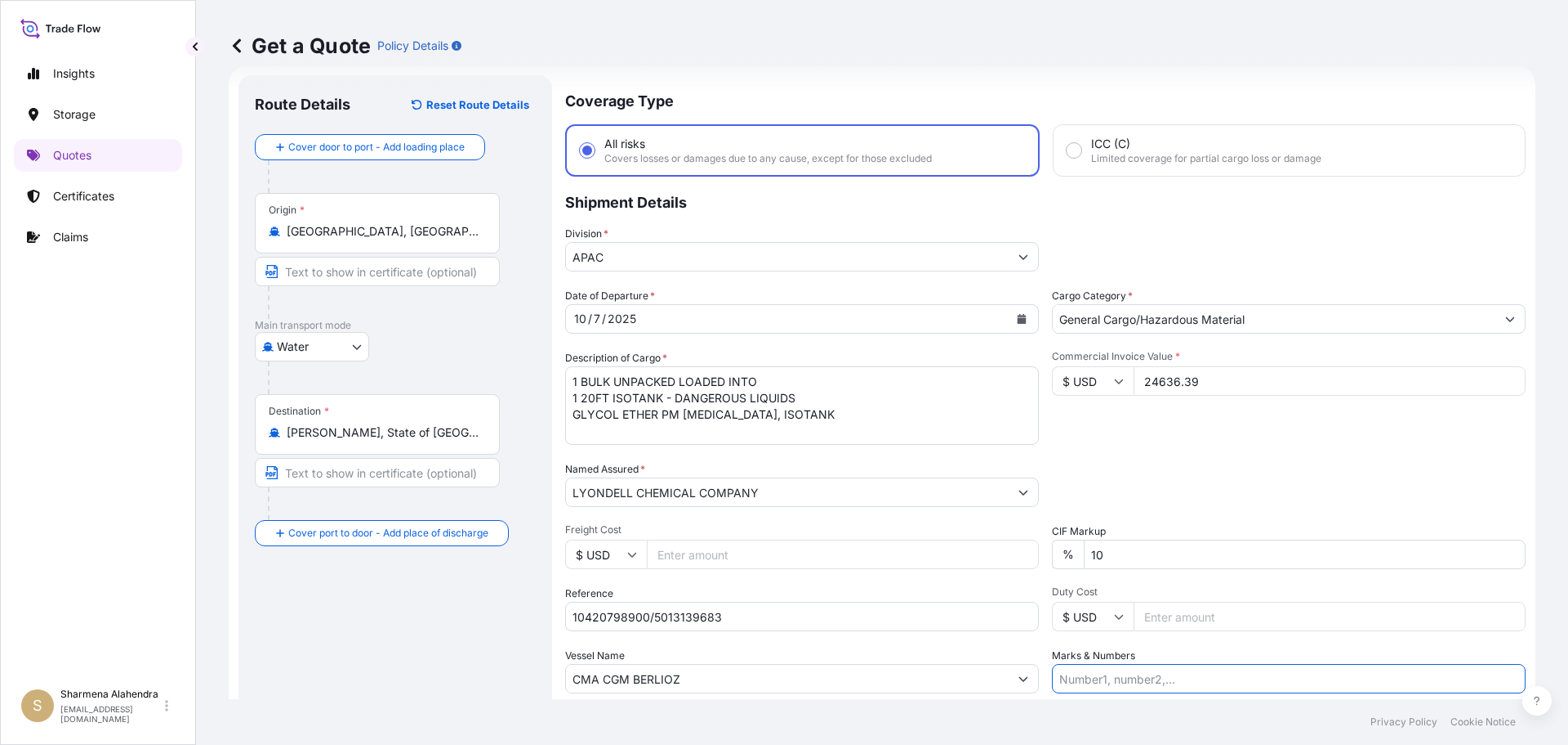
paste input "CUSTOMER PO NUMBER 4900870569"
type input "CUSTOMER PO NUMBER 4900870569"
click at [1175, 483] on div "Packing Category Type to search a container mode Please select a primary mode o…" at bounding box center [1289, 484] width 474 height 46
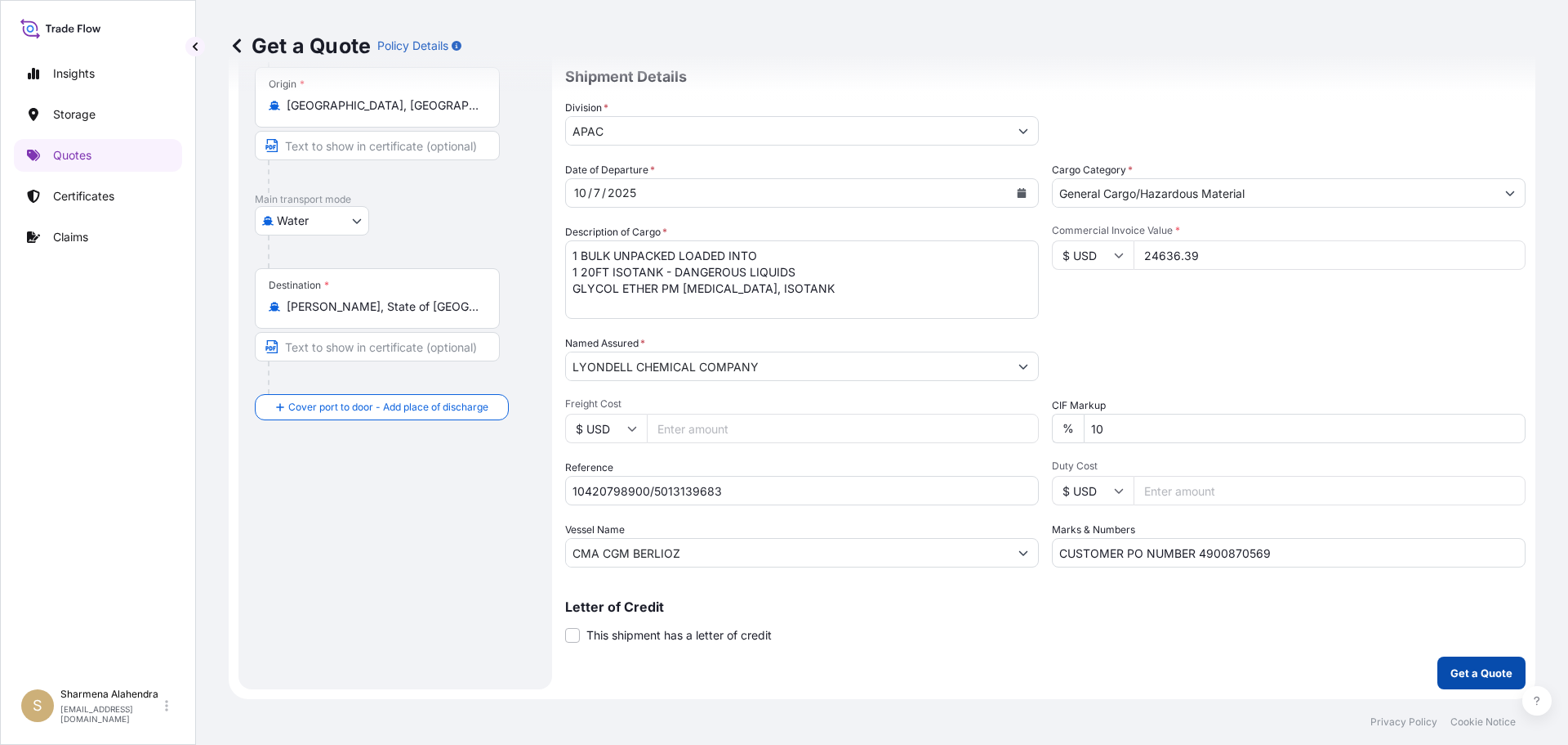
click at [1476, 675] on p "Get a Quote" at bounding box center [1482, 672] width 62 height 16
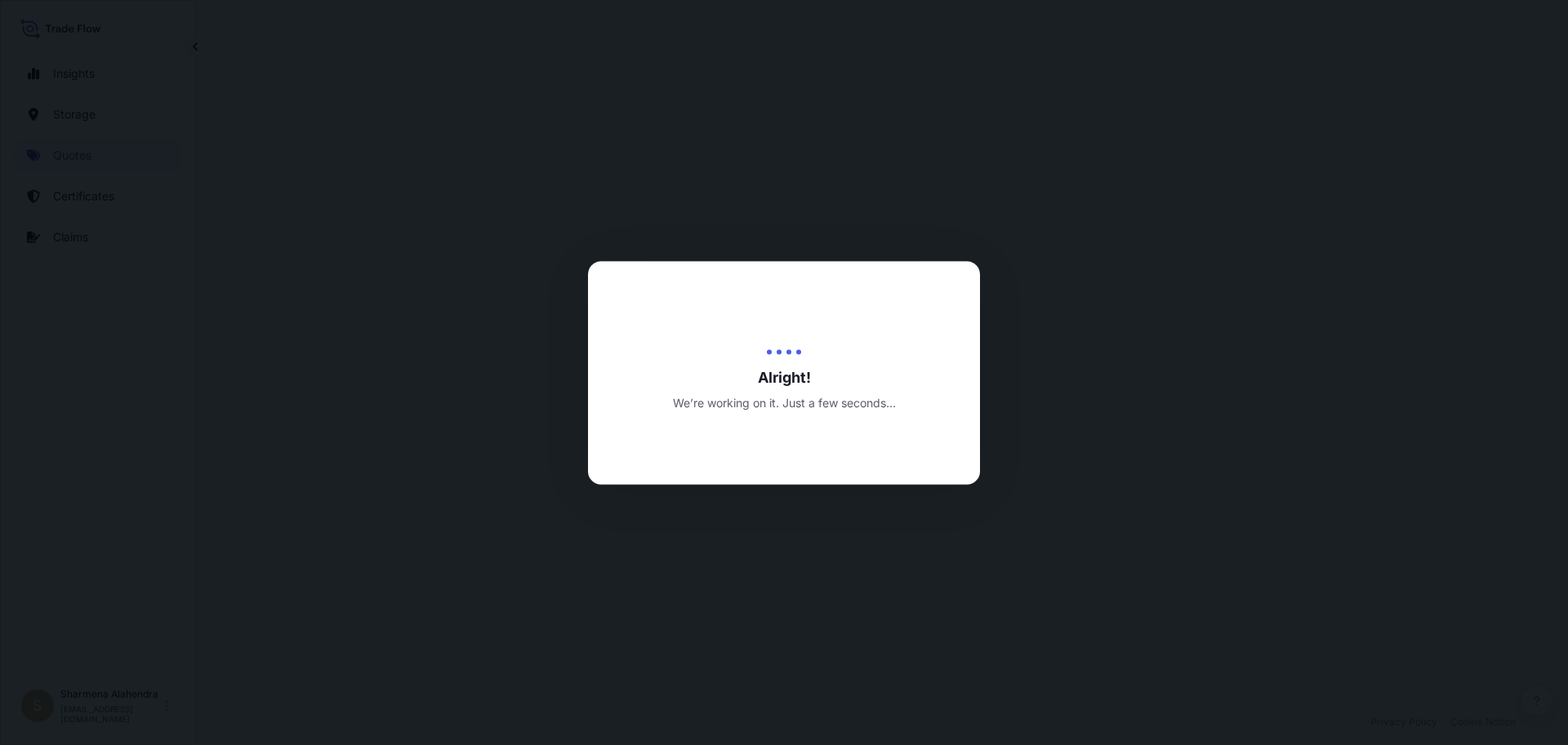
select select "Water"
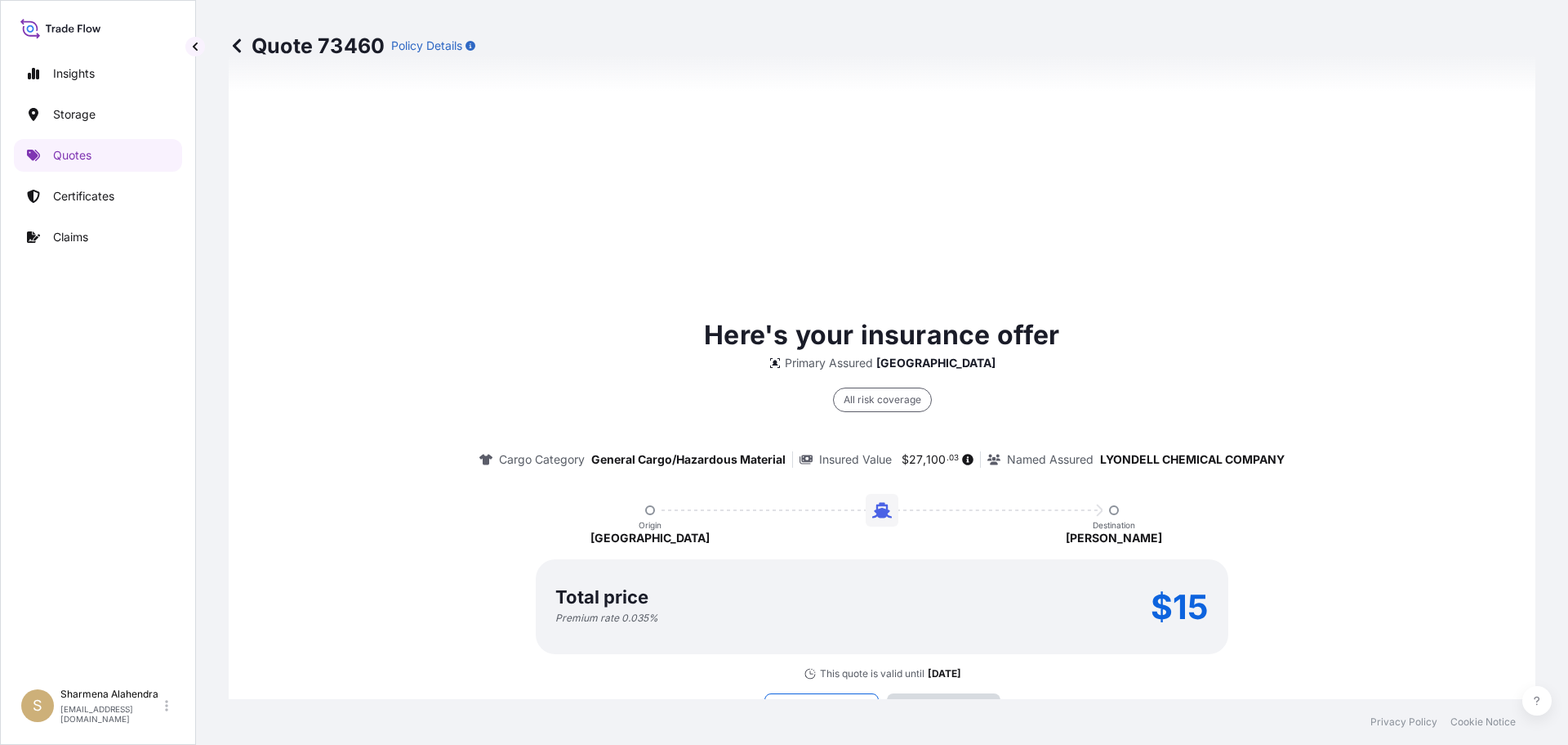
scroll to position [2337, 0]
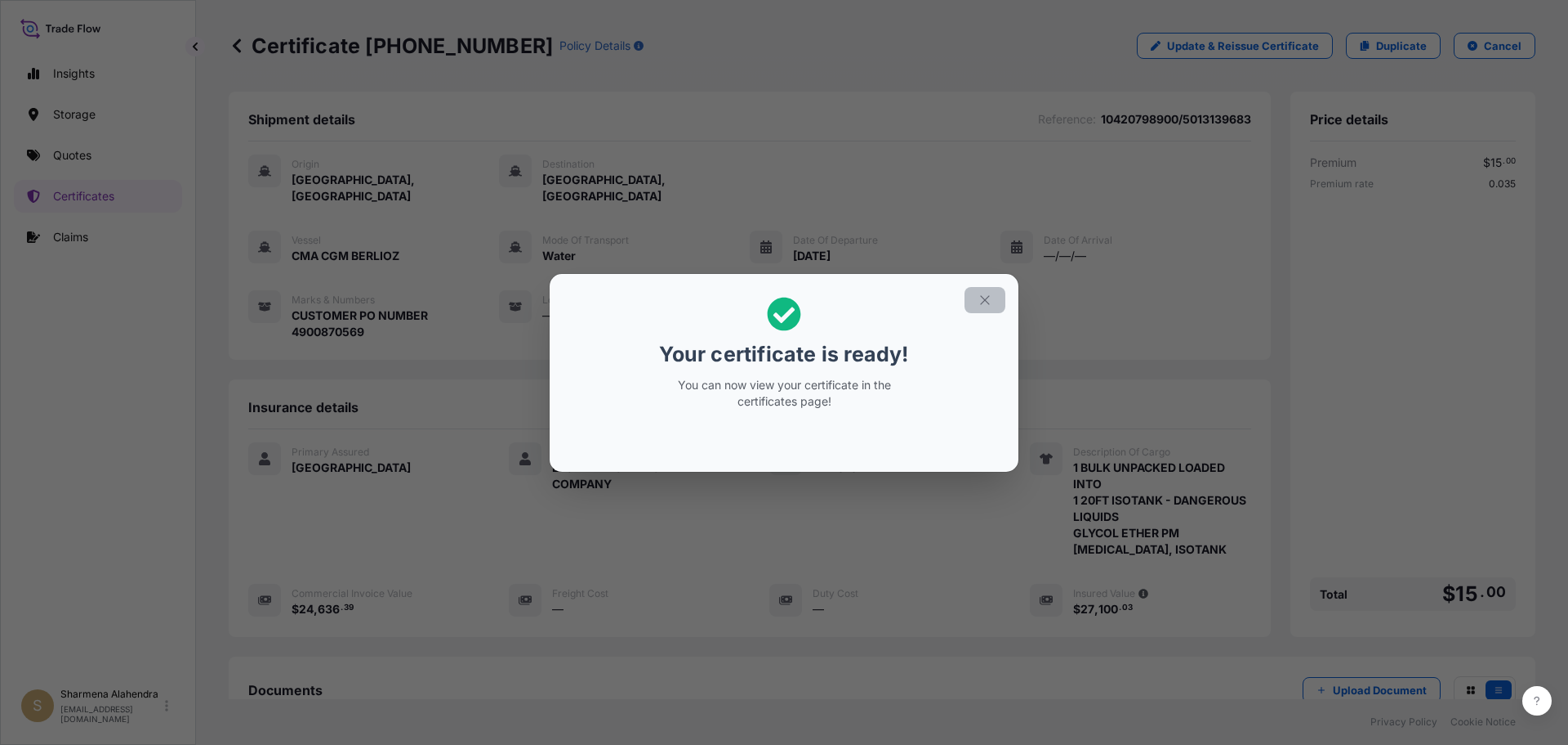
click at [984, 298] on icon "button" at bounding box center [985, 300] width 9 height 9
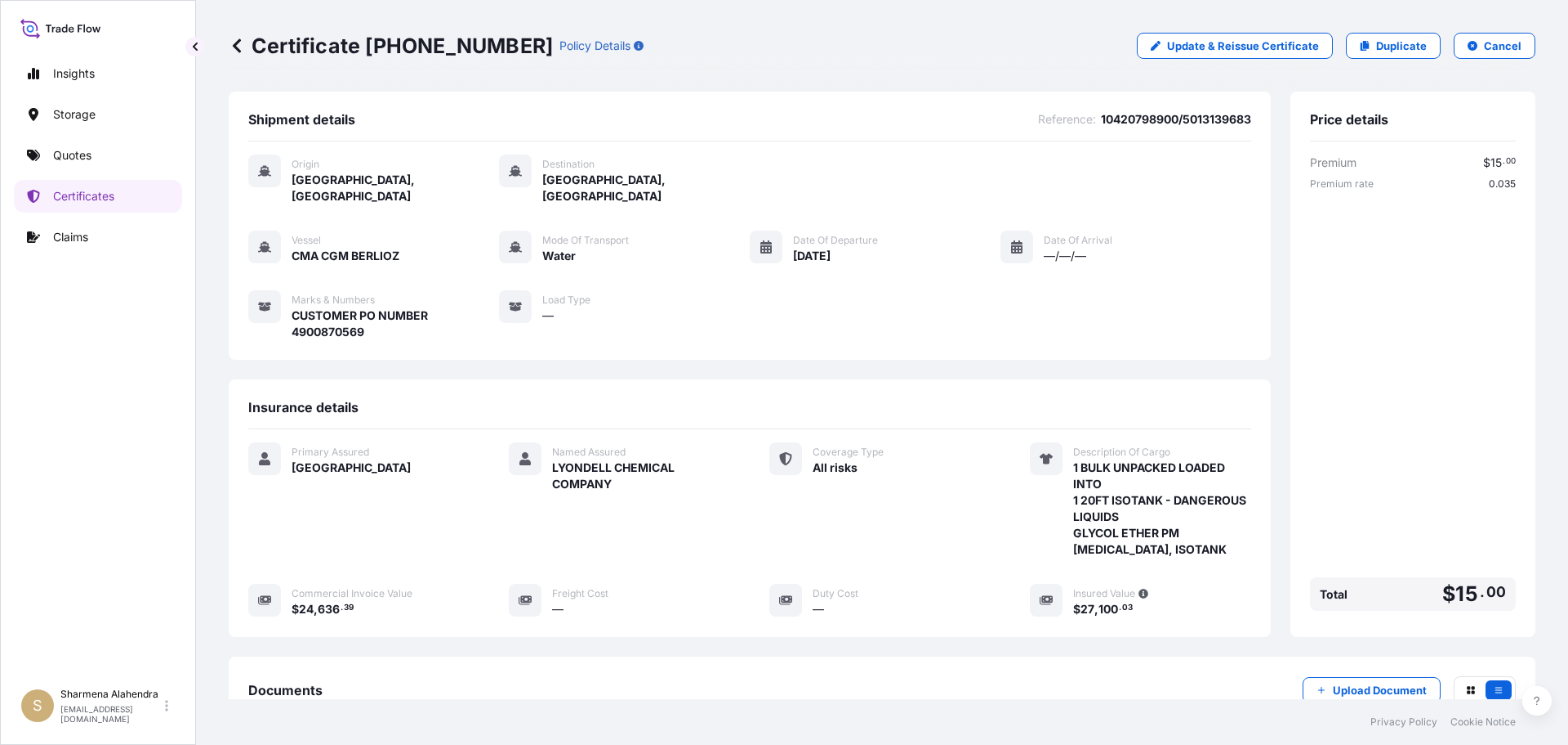
scroll to position [196, 0]
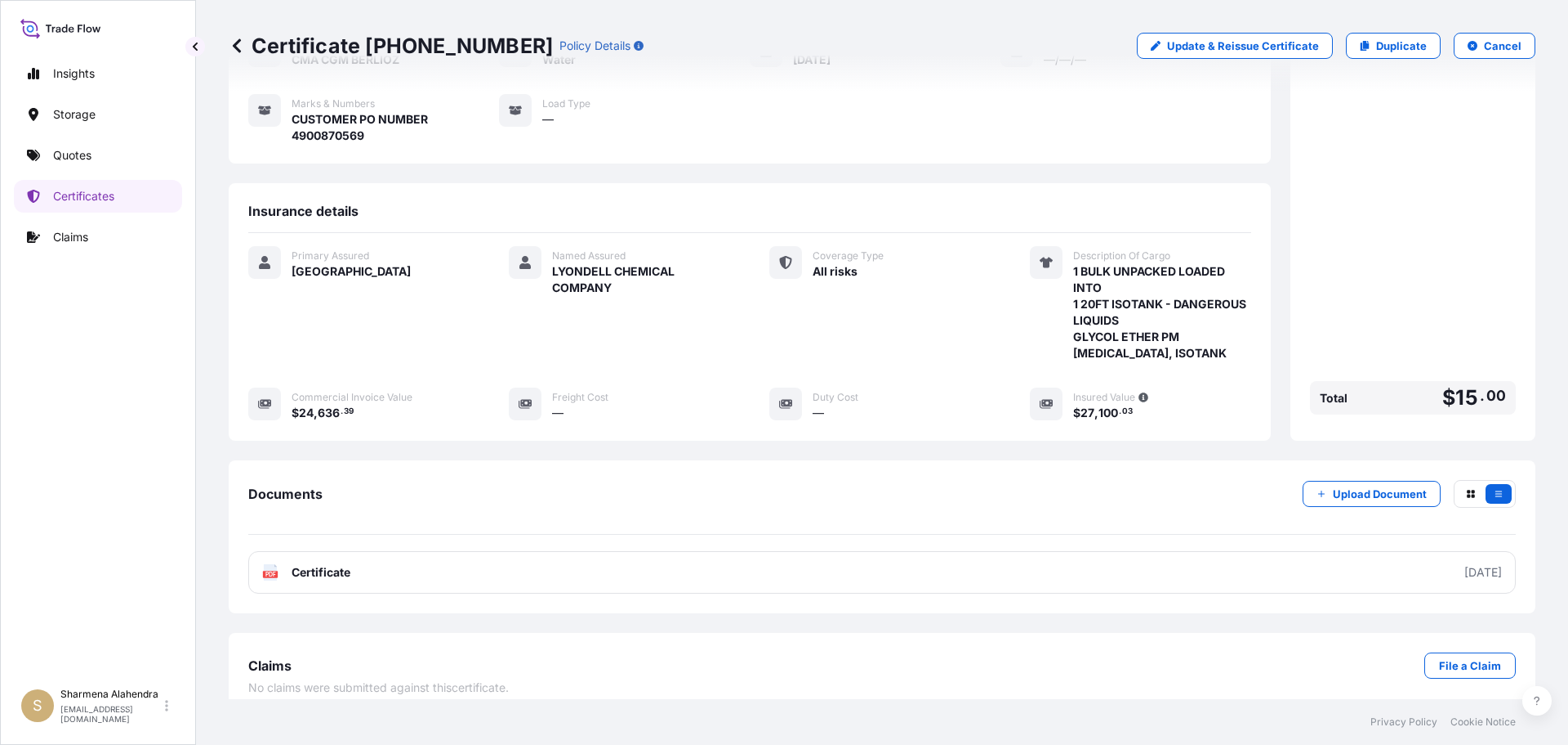
click at [1030, 551] on link "PDF Certificate [DATE]" at bounding box center [882, 572] width 1268 height 42
